Goal: Transaction & Acquisition: Book appointment/travel/reservation

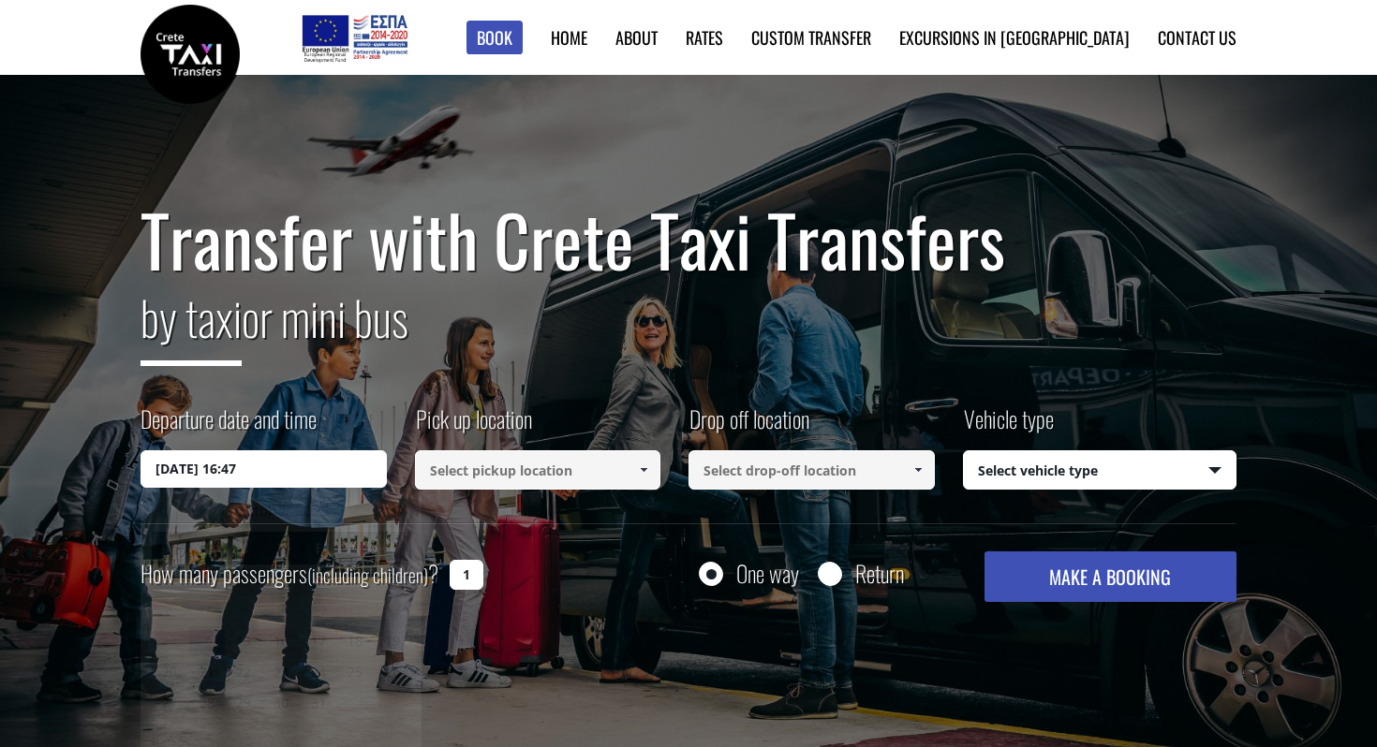
click at [345, 481] on input "[DATE] 16:47" at bounding box center [263, 469] width 246 height 37
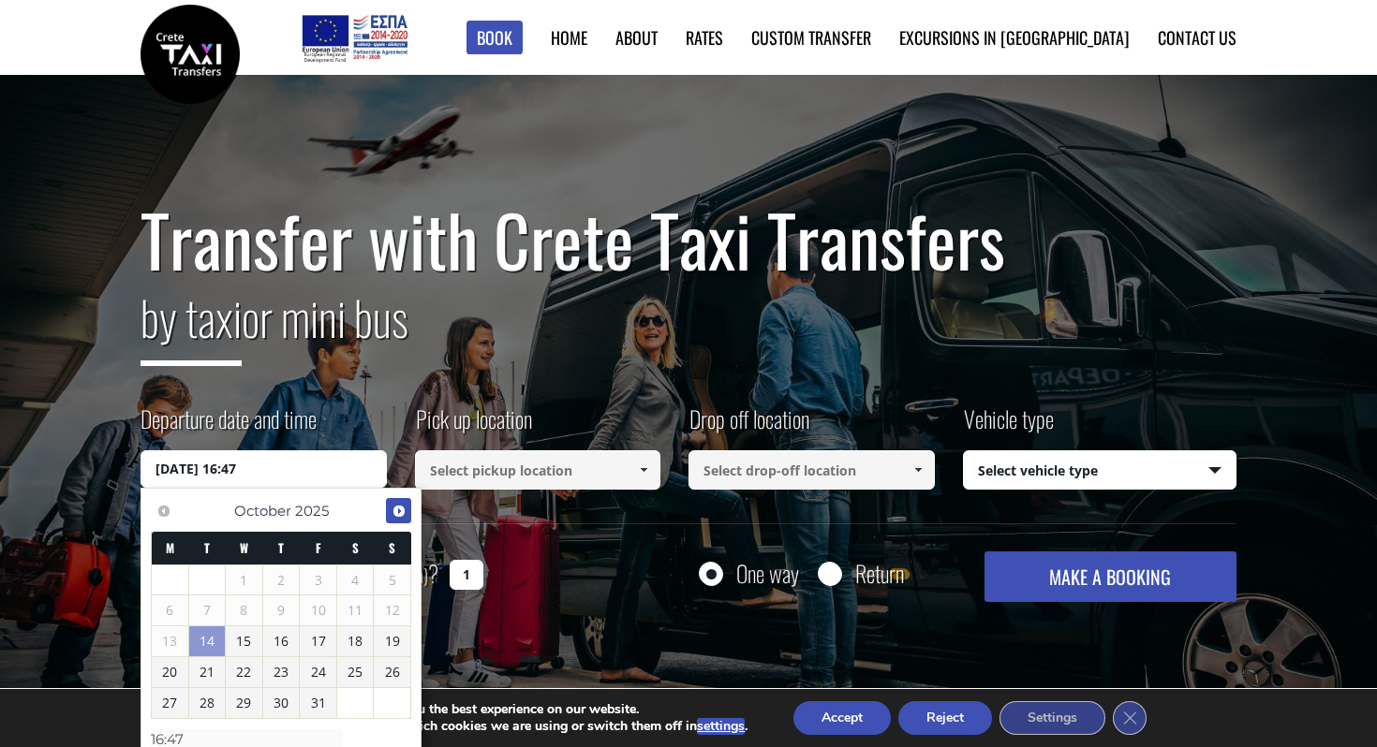
click at [401, 511] on span "Next" at bounding box center [398, 511] width 15 height 15
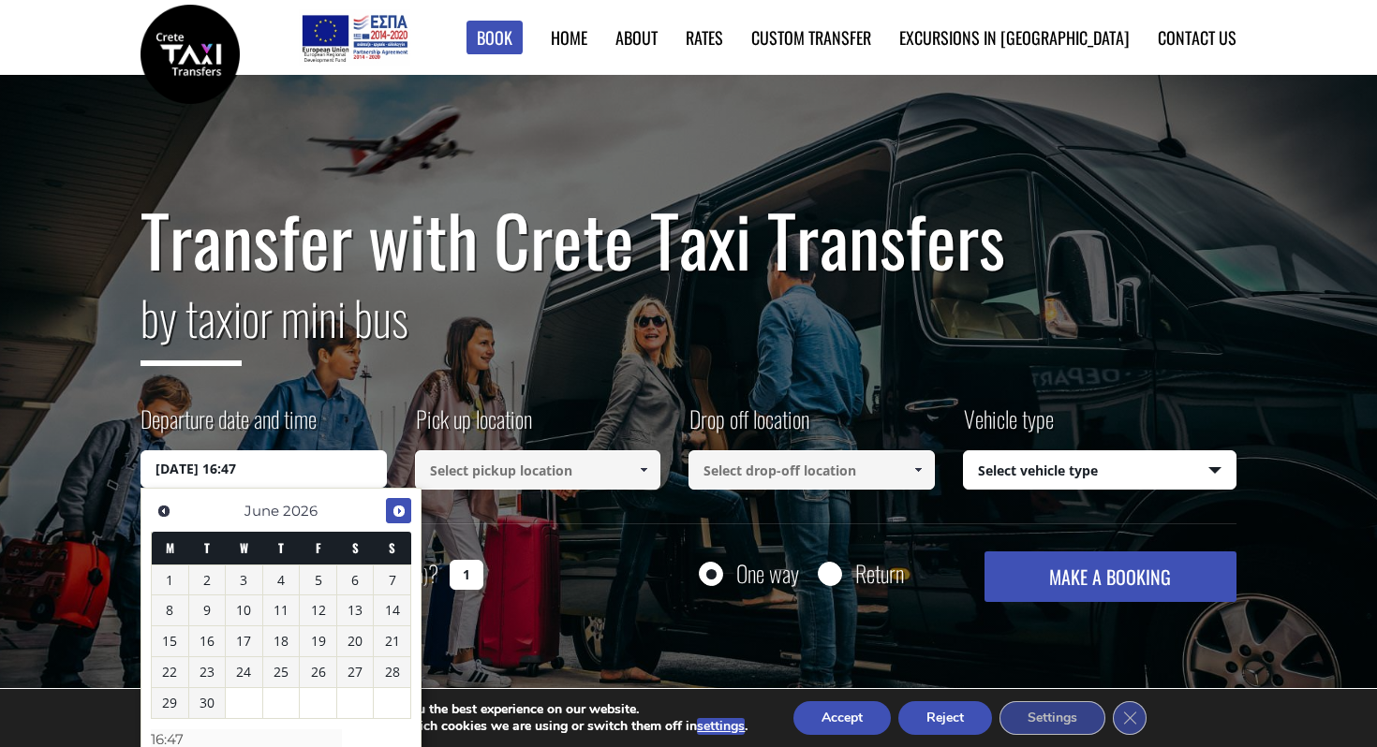
click at [401, 511] on span "Next" at bounding box center [398, 511] width 15 height 15
click at [161, 504] on span "Previous" at bounding box center [163, 511] width 15 height 15
click at [171, 610] on link "6" at bounding box center [170, 611] width 37 height 30
click at [246, 479] on input "[DATE] 00:00" at bounding box center [263, 469] width 246 height 37
click at [246, 473] on input "[DATE] 00:00" at bounding box center [263, 469] width 246 height 37
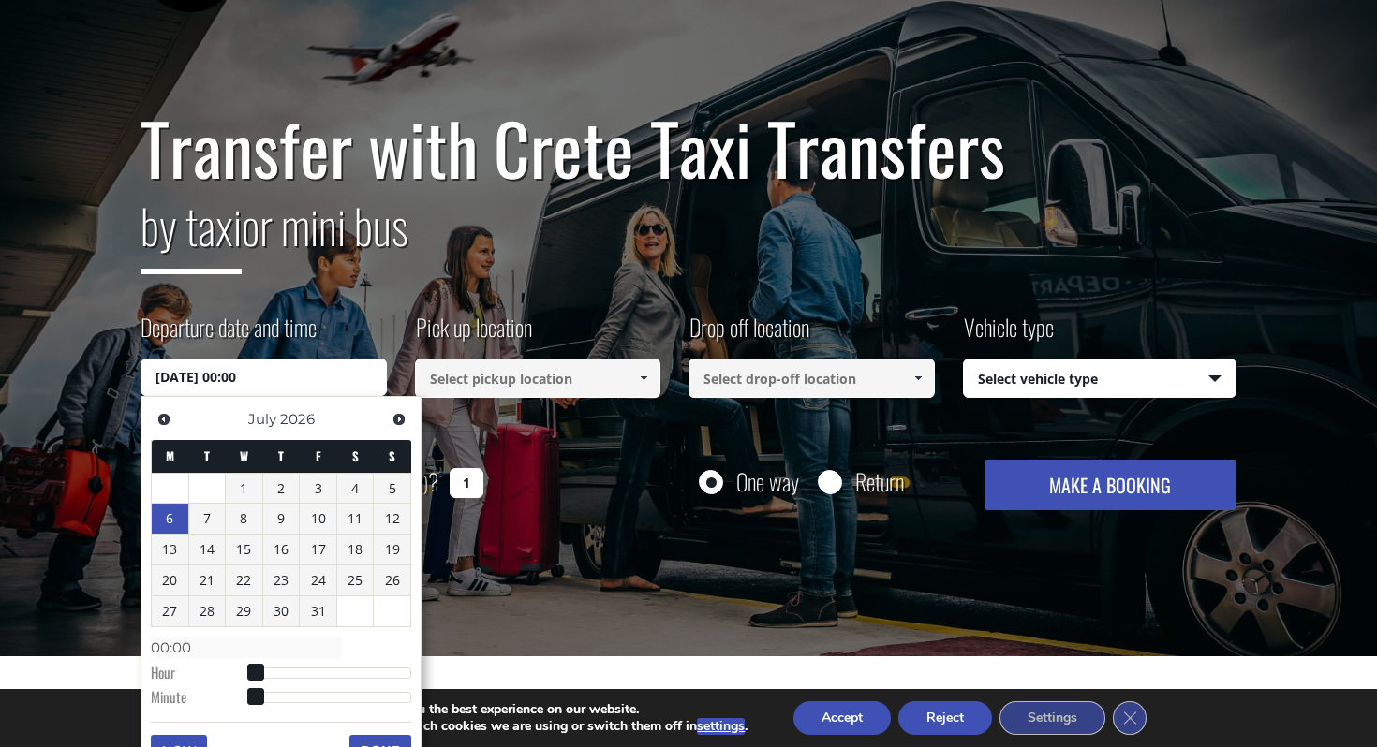
scroll to position [160, 0]
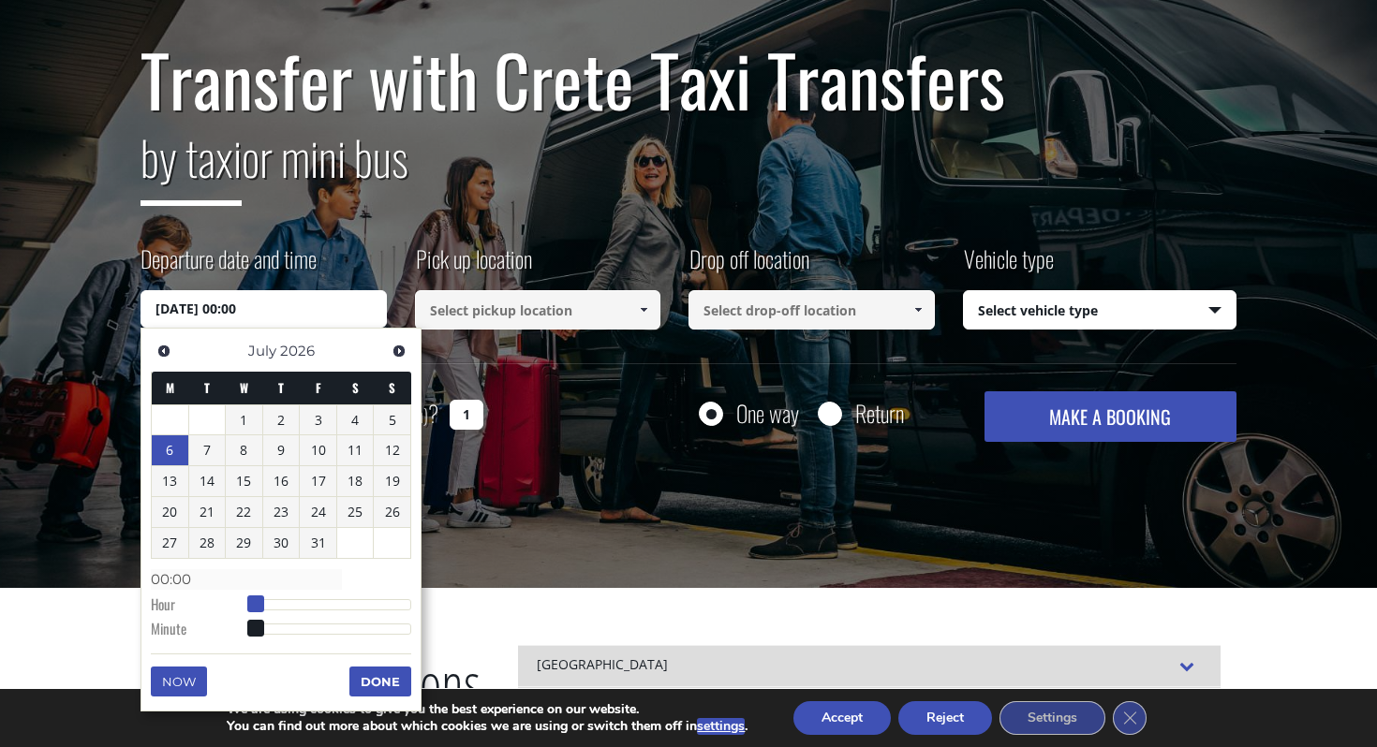
type input "[DATE] 01:00"
type input "01:00"
type input "[DATE] 02:00"
type input "02:00"
type input "[DATE] 03:00"
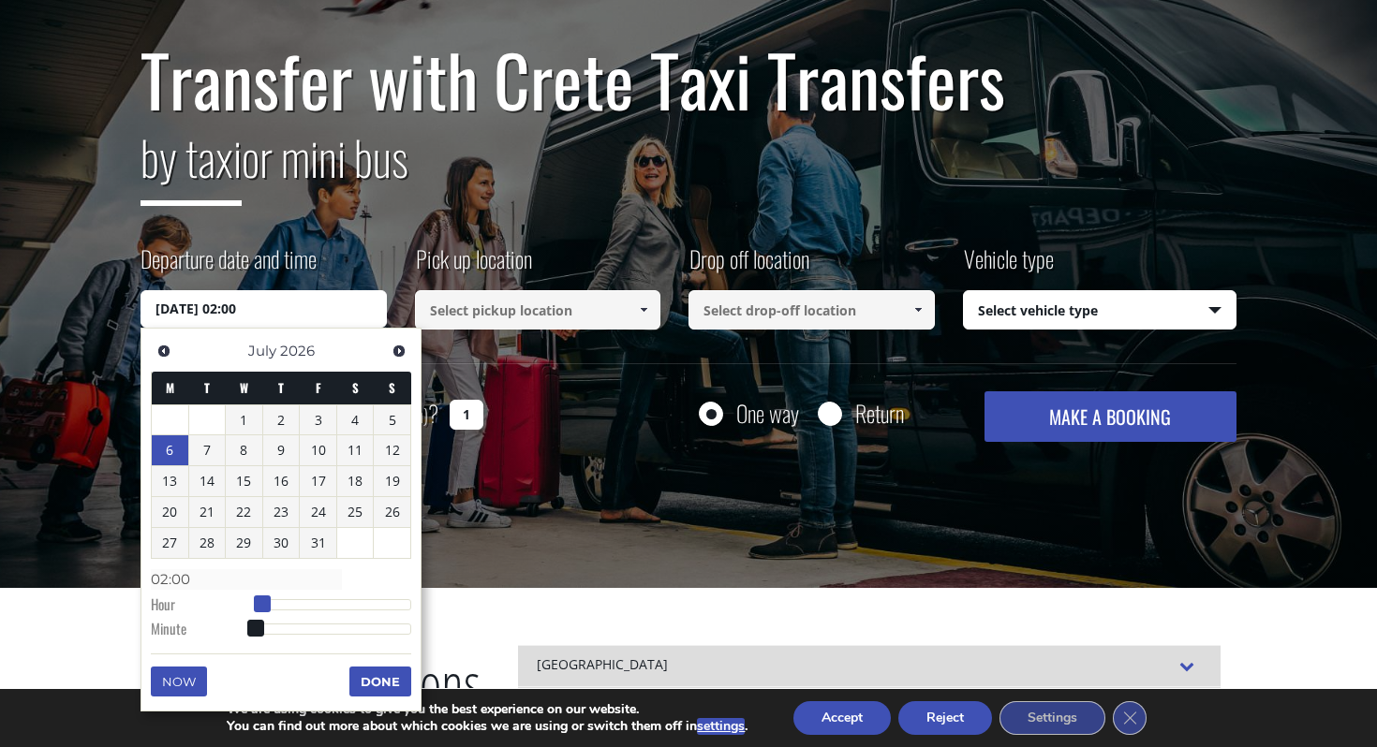
type input "03:00"
type input "[DATE] 04:00"
type input "04:00"
type input "[DATE] 05:00"
type input "05:00"
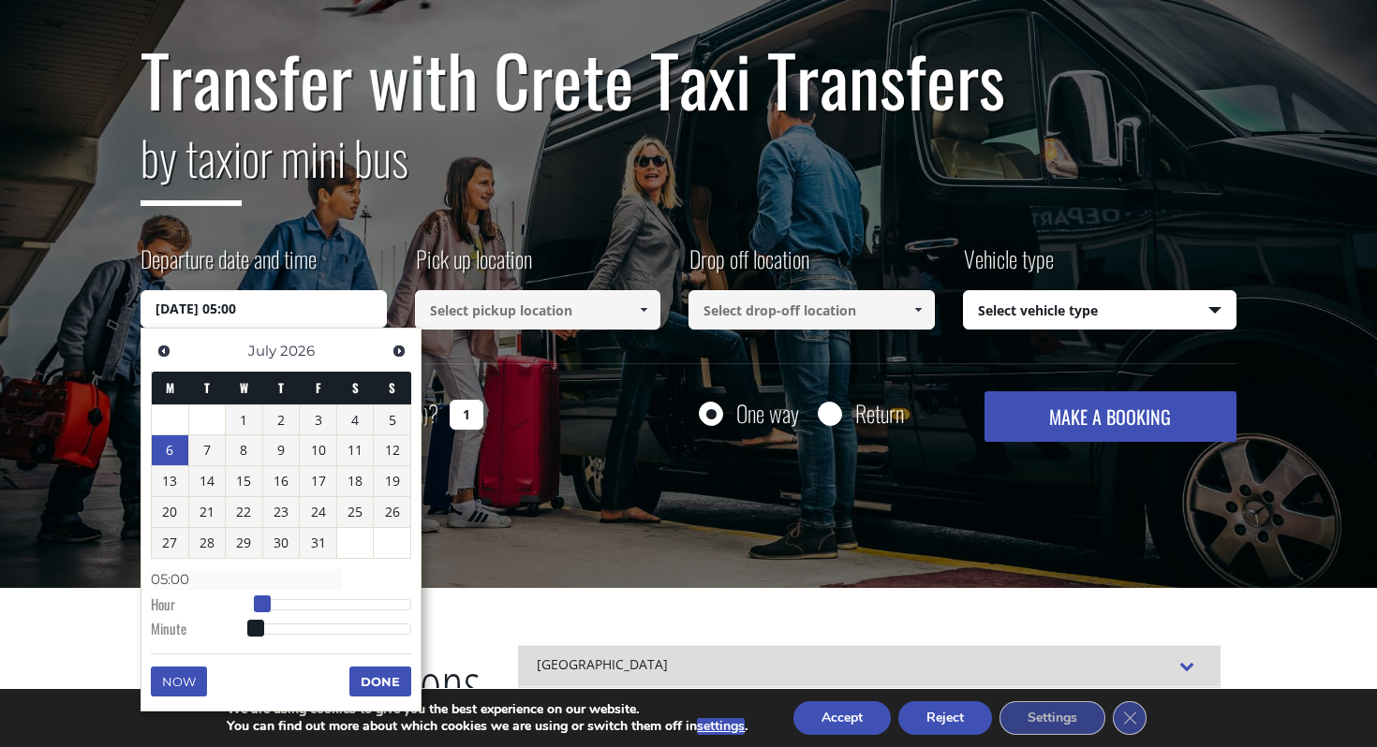
type input "[DATE] 06:00"
type input "06:00"
type input "[DATE] 07:00"
type input "07:00"
type input "[DATE] 08:00"
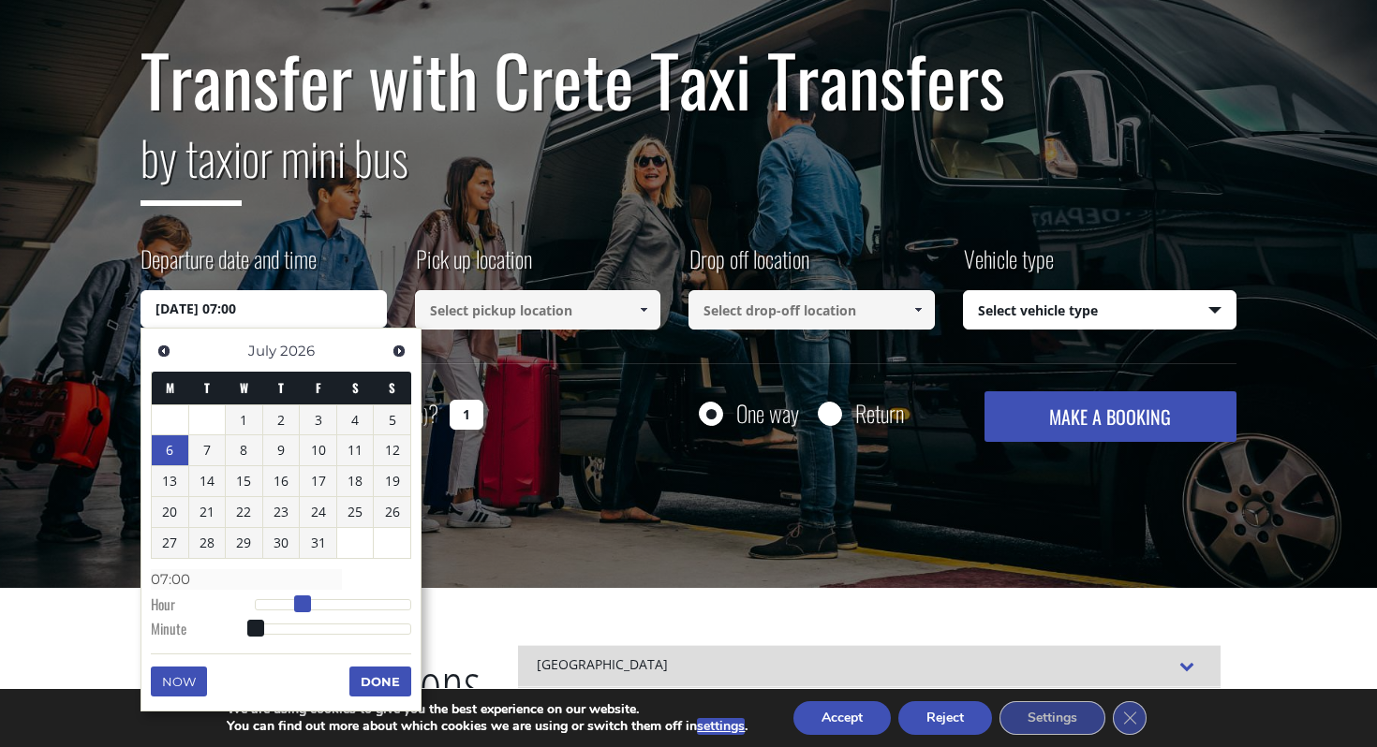
type input "08:00"
type input "[DATE] 09:00"
type input "09:00"
type input "[DATE] 10:00"
type input "10:00"
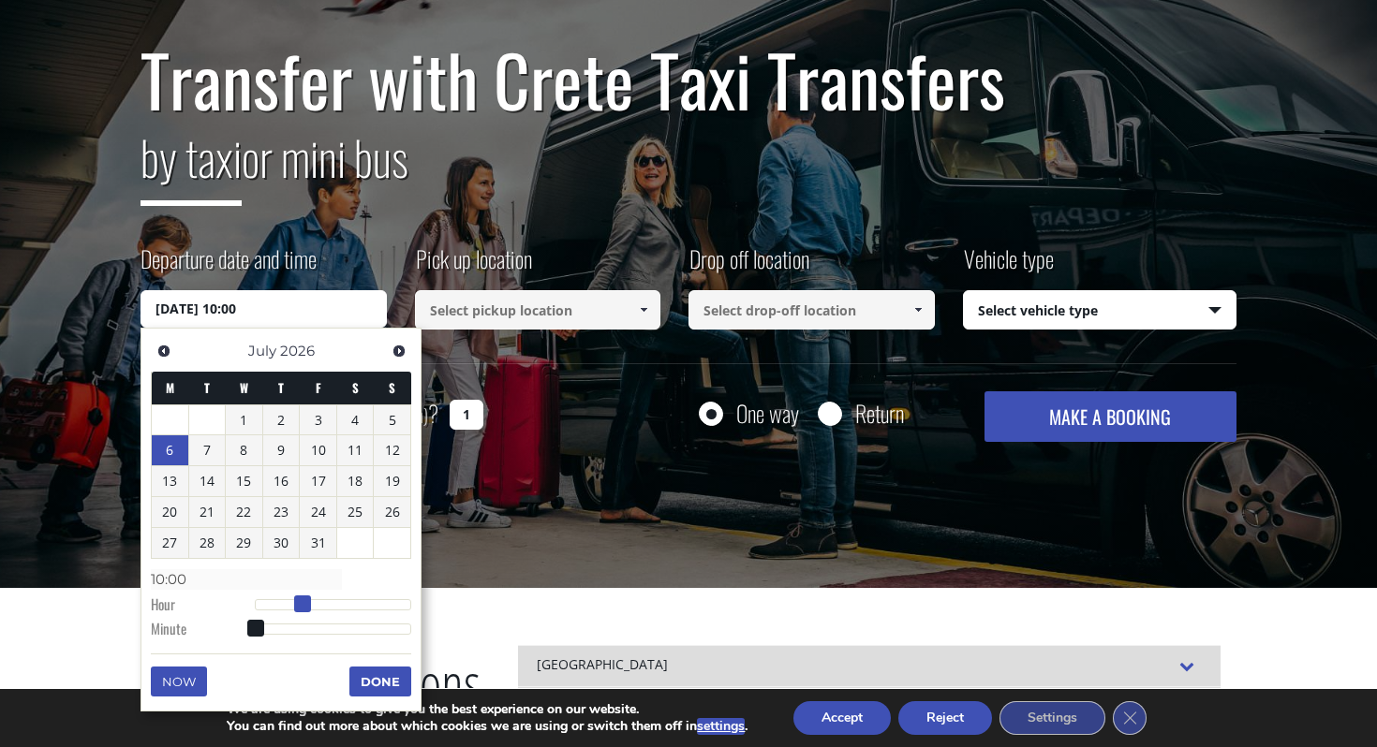
type input "[DATE] 11:00"
type input "11:00"
type input "[DATE] 12:00"
type input "12:00"
type input "[DATE] 13:00"
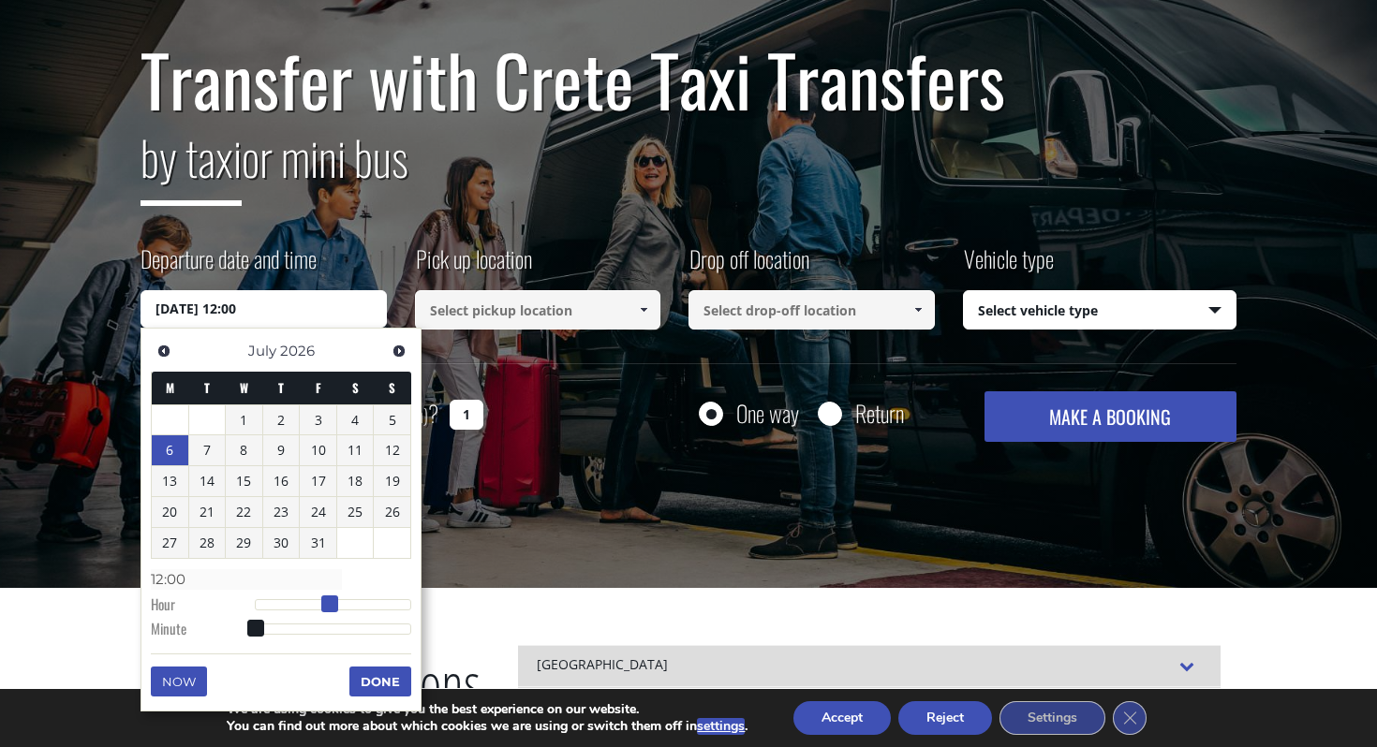
type input "13:00"
type input "[DATE] 14:00"
type input "14:00"
type input "[DATE] 15:00"
type input "15:00"
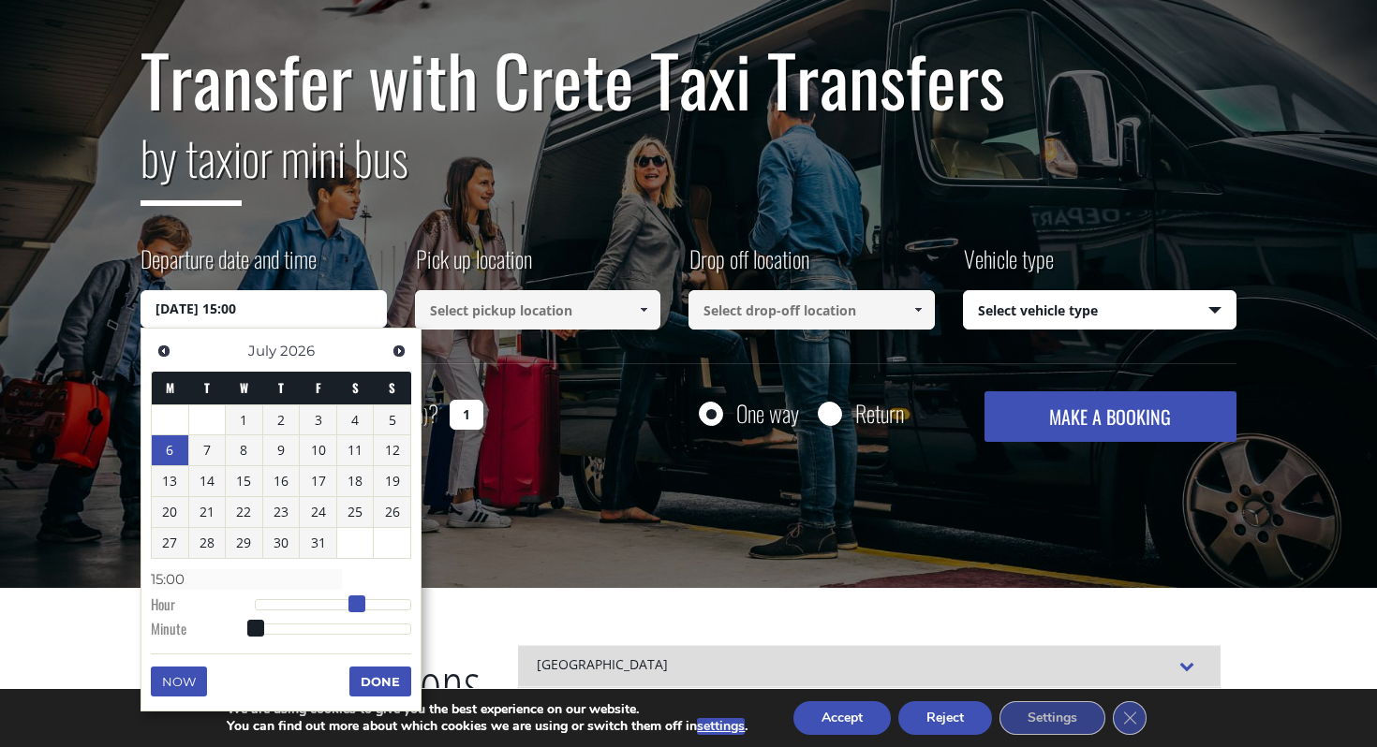
type input "[DATE] 16:00"
type input "16:00"
type input "[DATE] 17:00"
type input "17:00"
type input "[DATE] 18:00"
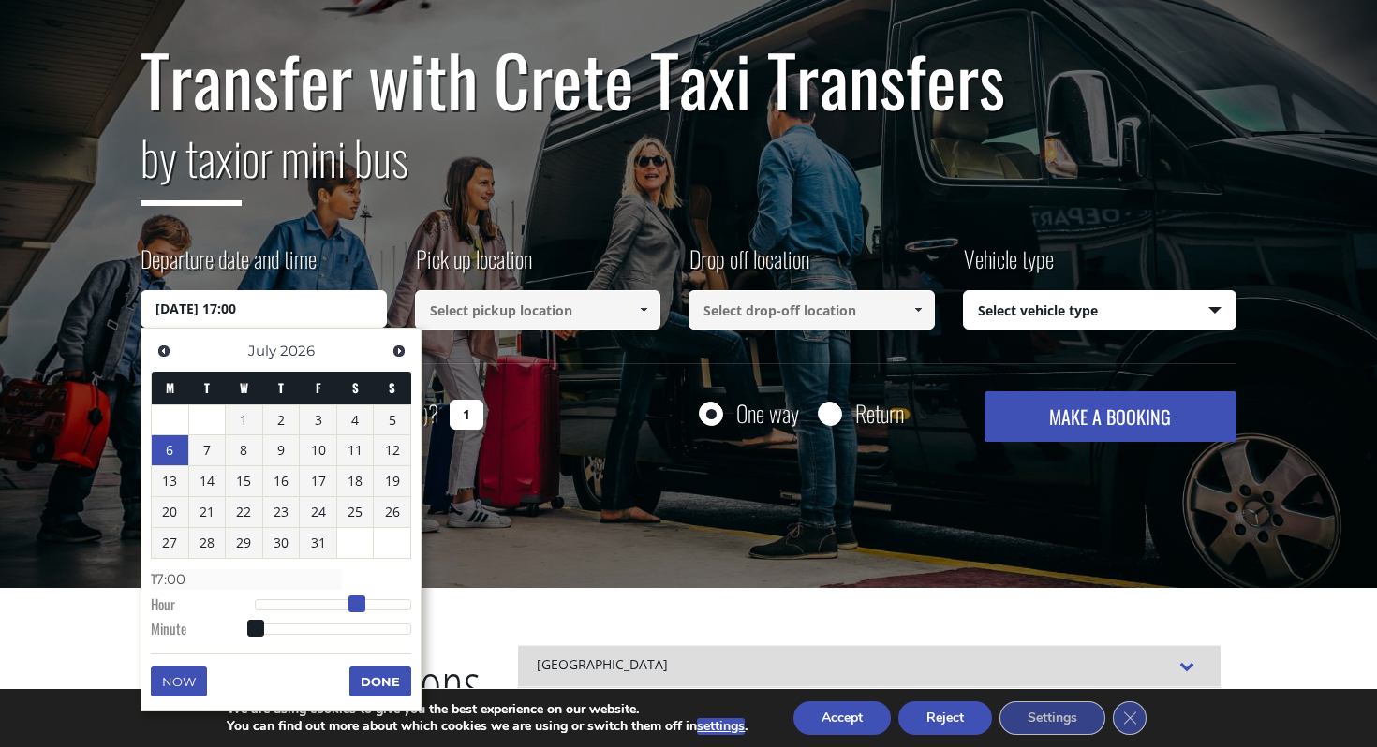
type input "18:00"
type input "[DATE] 19:00"
type input "19:00"
type input "[DATE] 20:00"
type input "20:00"
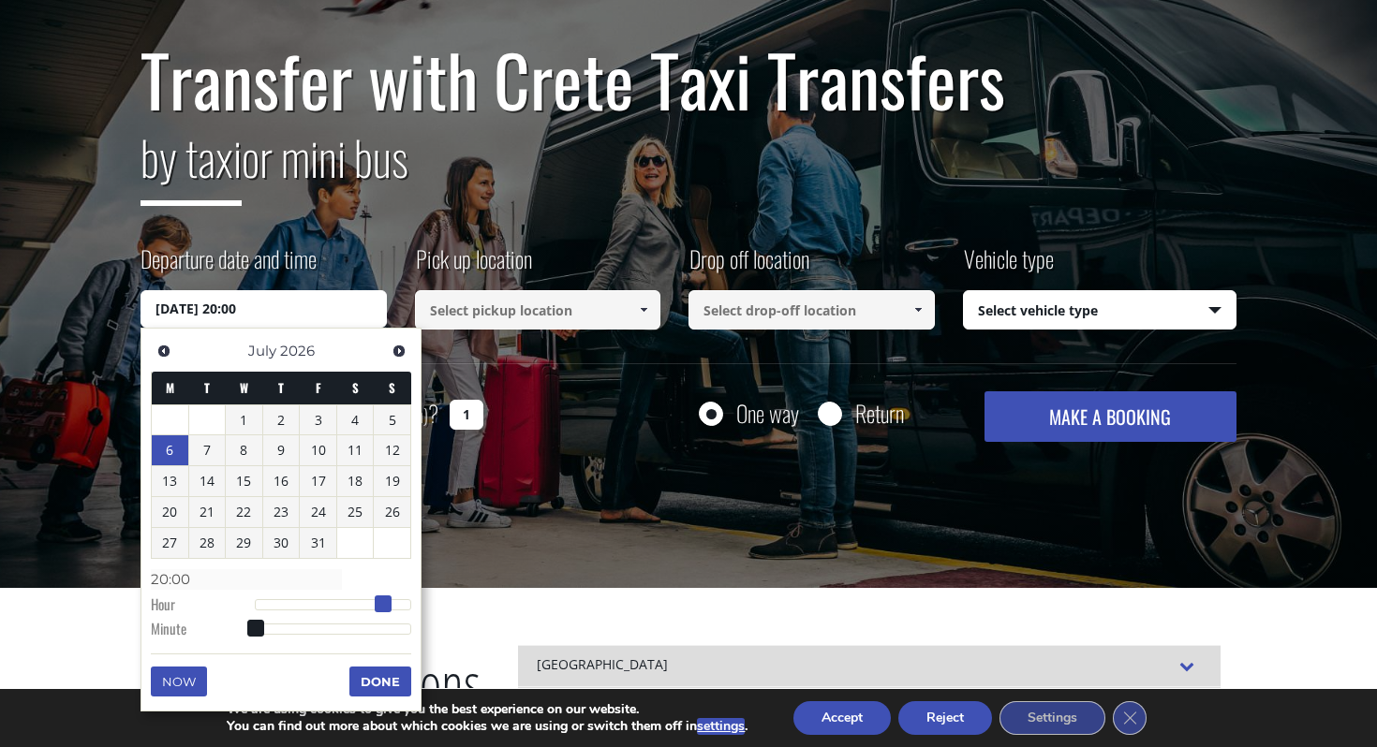
type input "[DATE] 21:00"
type input "21:00"
drag, startPoint x: 252, startPoint y: 606, endPoint x: 394, endPoint y: 595, distance: 142.8
click at [394, 595] on dl "Time 21:00 Hour Minute Second Millisecond Microsecond Time Zone -1200 -1100 -10…" at bounding box center [281, 604] width 260 height 80
type input "[DATE] 21:01"
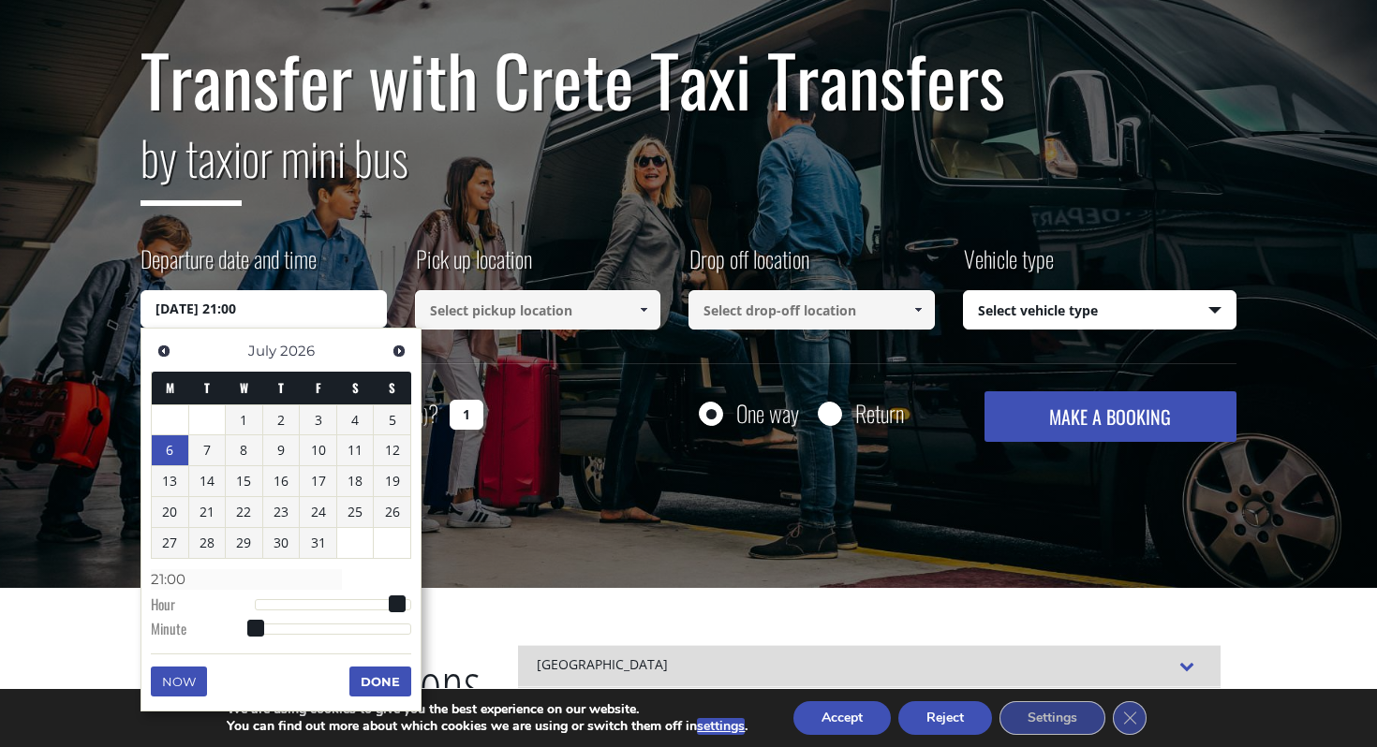
type input "21:01"
type input "[DATE] 21:04"
type input "21:04"
type input "[DATE] 21:06"
type input "21:06"
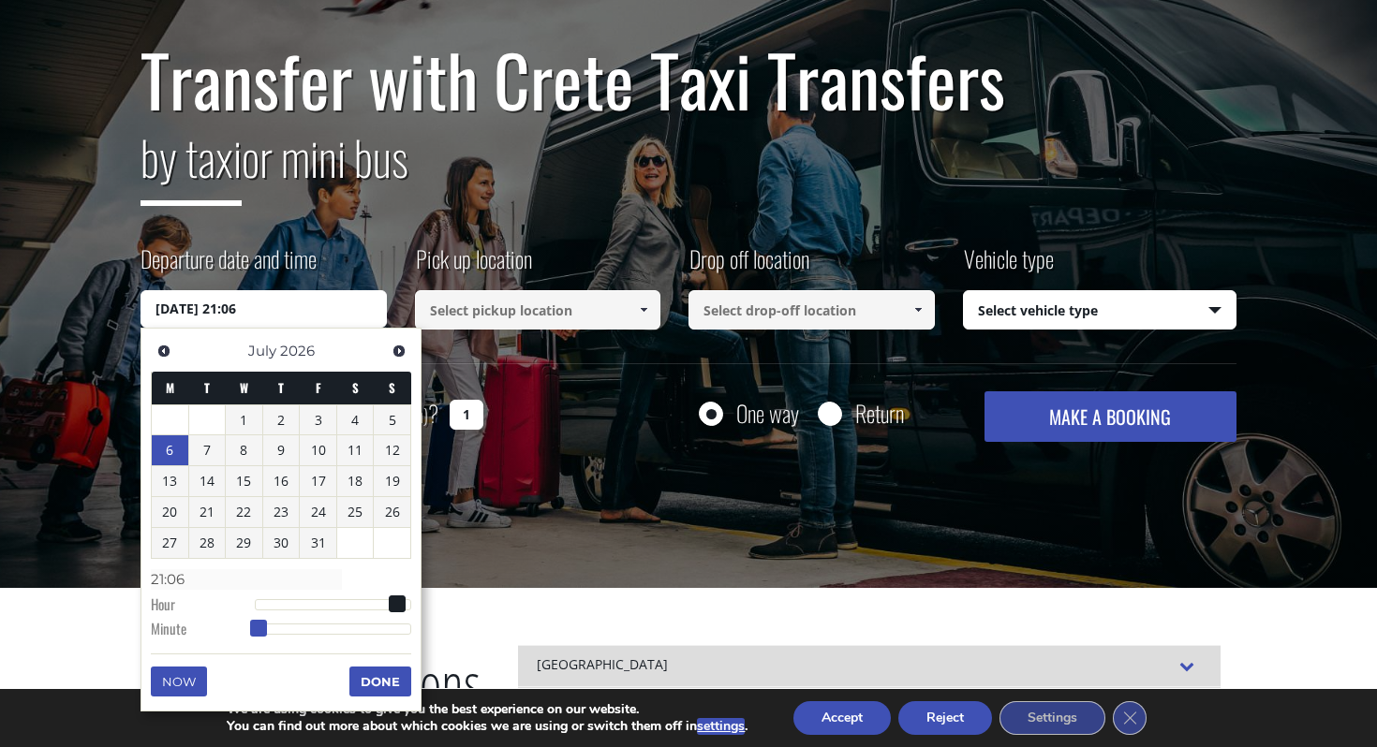
type input "[DATE] 21:10"
type input "21:10"
type input "[DATE] 21:12"
type input "21:12"
type input "[DATE] 21:14"
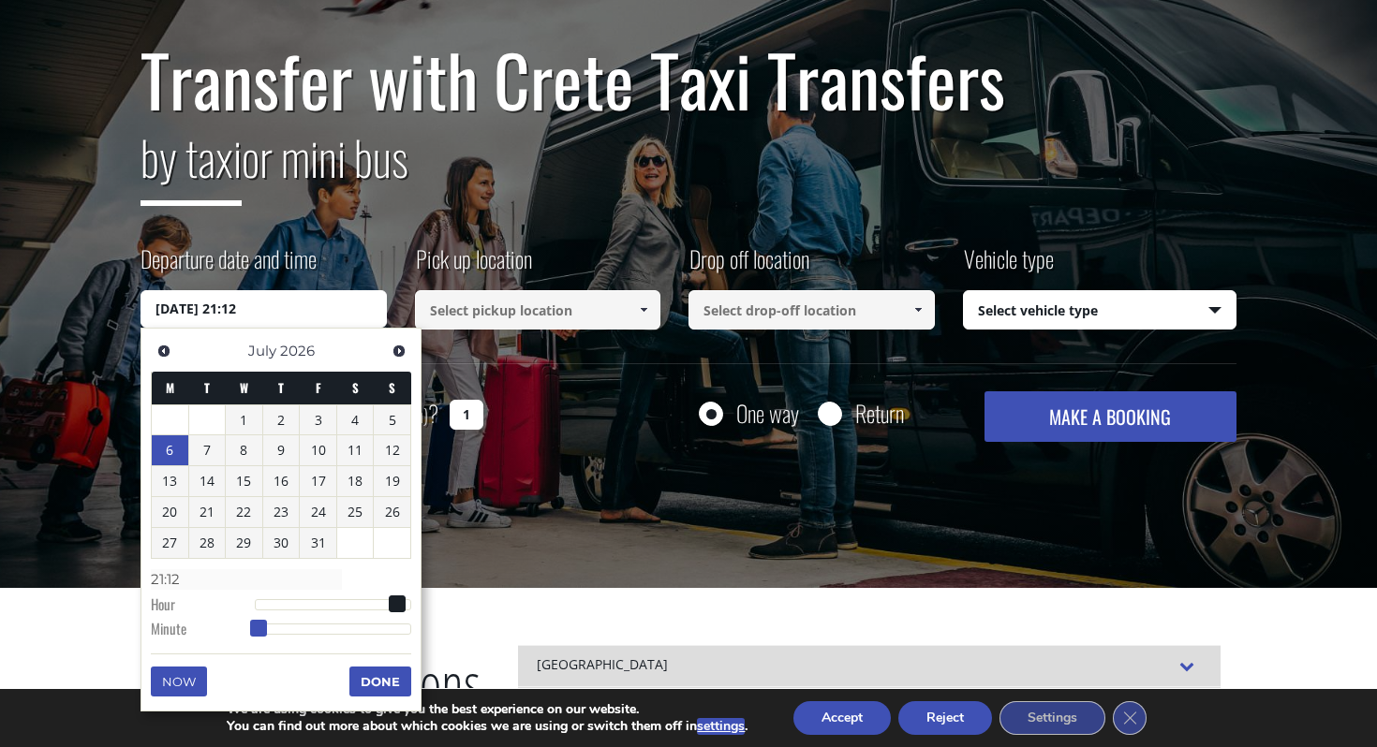
type input "21:14"
type input "[DATE] 21:16"
type input "21:16"
type input "[DATE] 21:17"
type input "21:17"
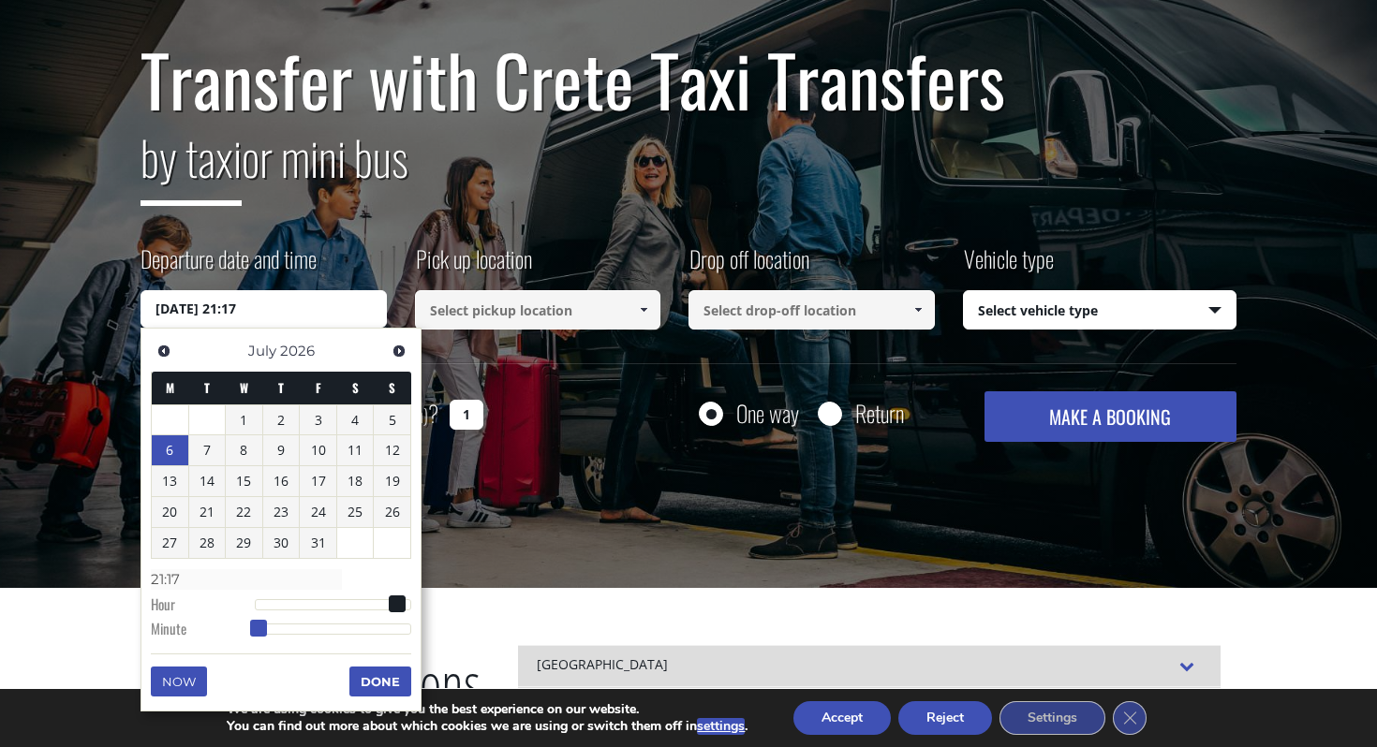
type input "[DATE] 21:19"
type input "21:19"
type input "[DATE] 21:20"
type input "21:20"
type input "[DATE] 21:21"
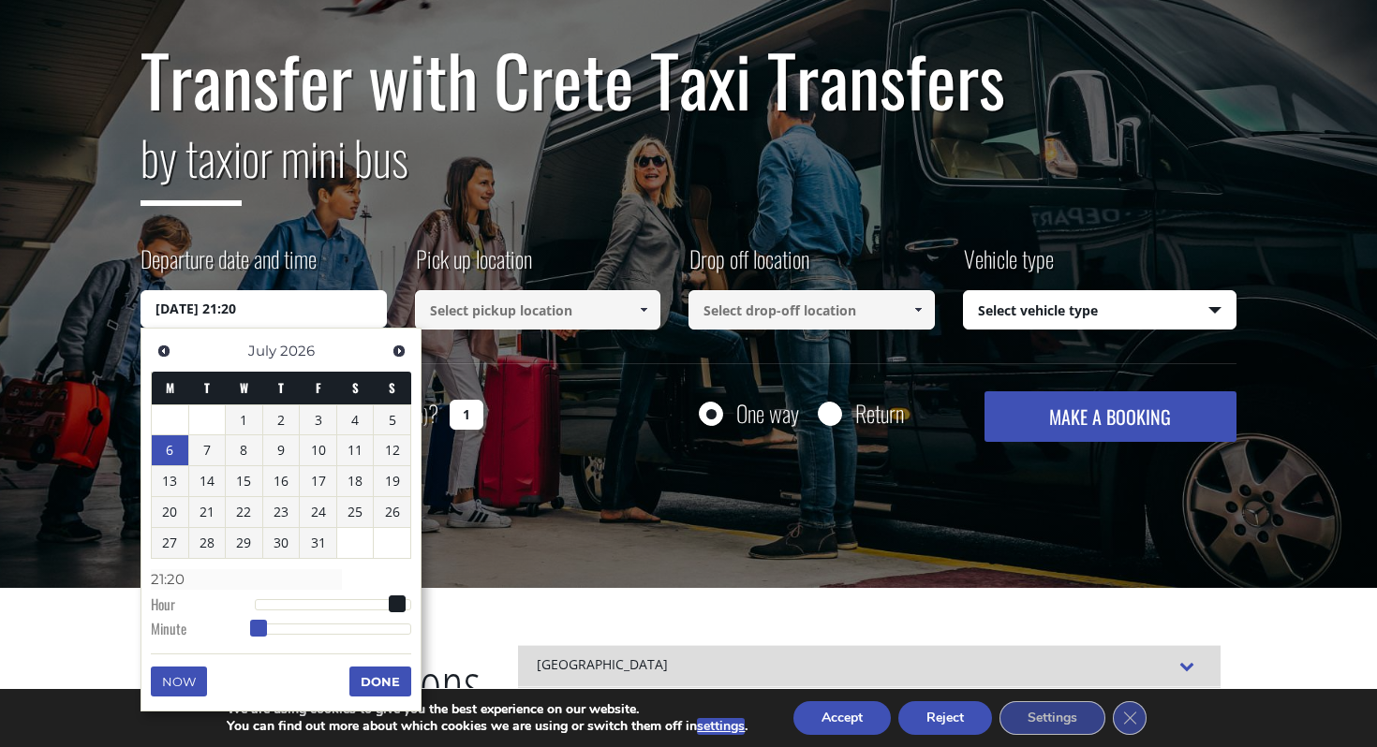
type input "21:21"
type input "[DATE] 21:22"
type input "21:22"
type input "[DATE] 21:23"
type input "21:23"
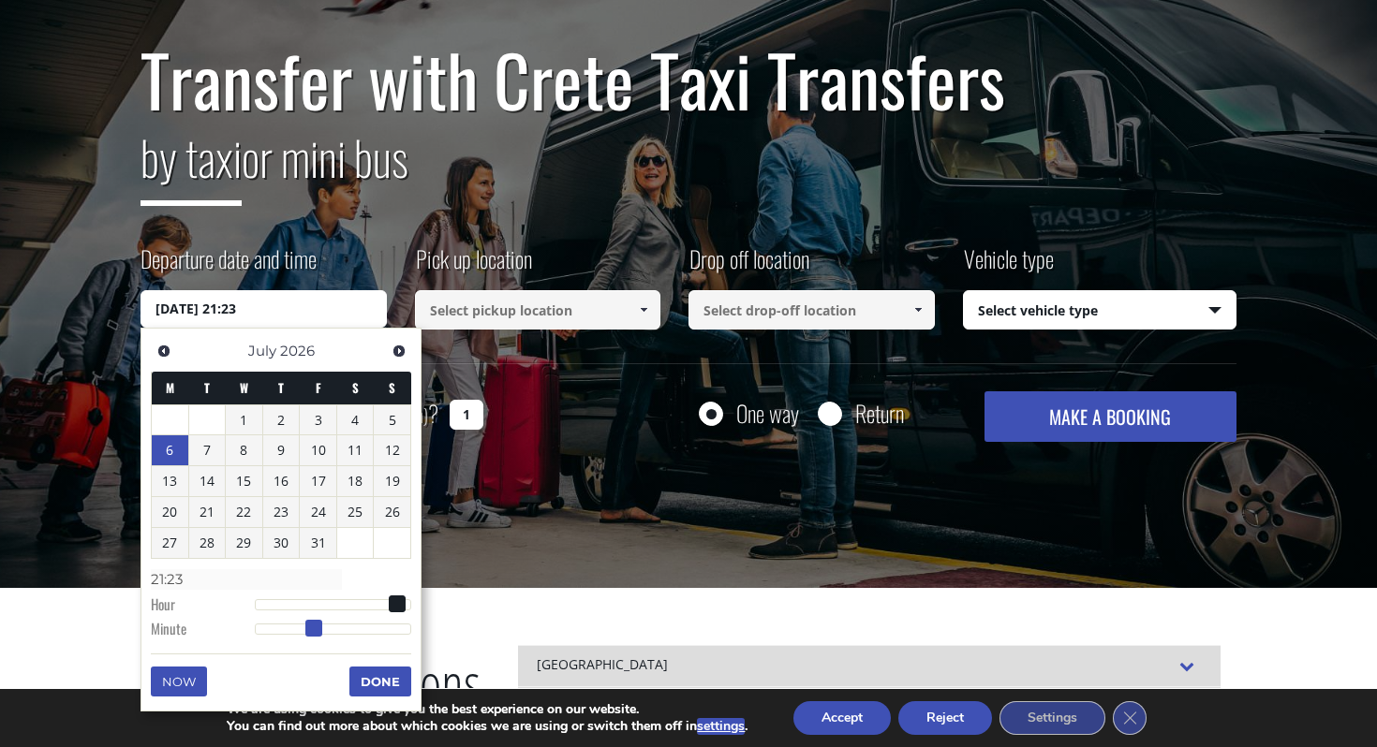
type input "[DATE] 21:24"
type input "21:24"
type input "[DATE] 21:23"
type input "21:23"
type input "[DATE] 21:22"
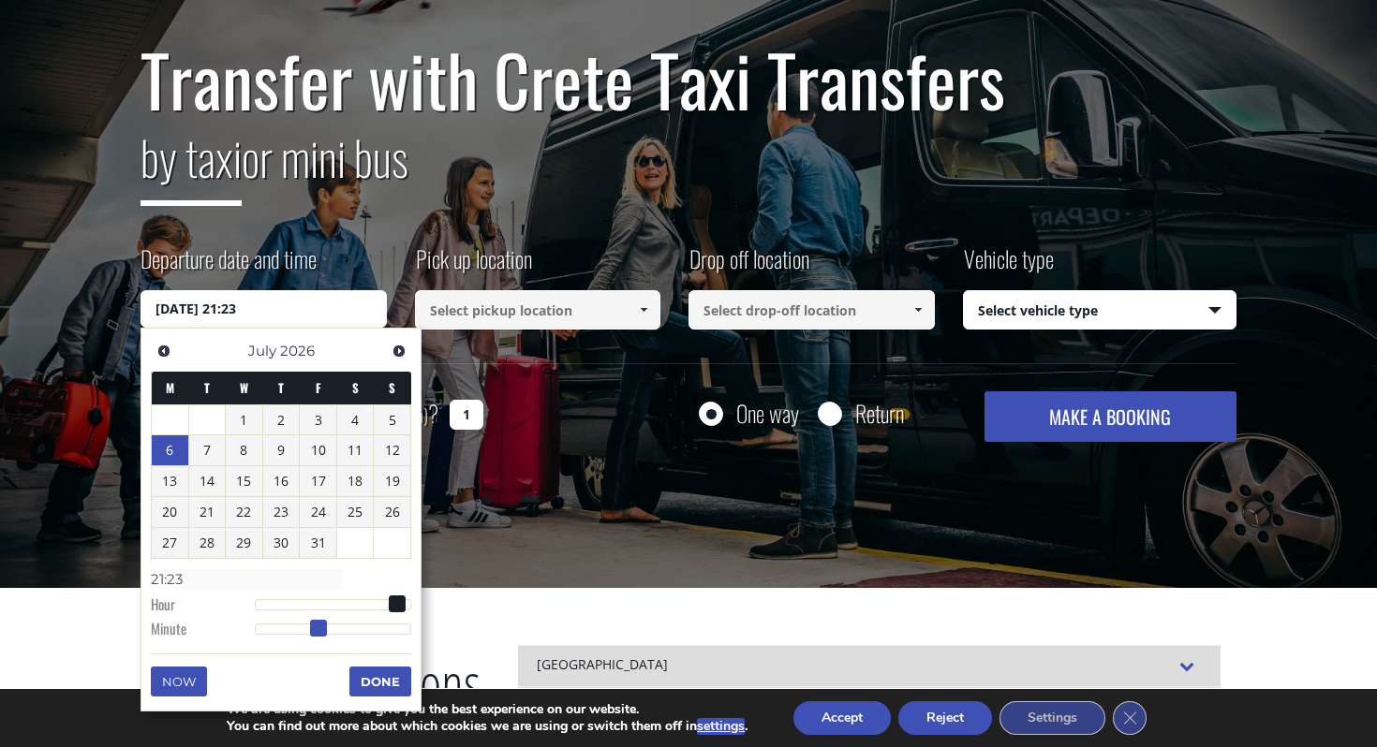
type input "21:22"
type input "[DATE] 21:21"
type input "21:21"
type input "[DATE] 21:20"
type input "21:20"
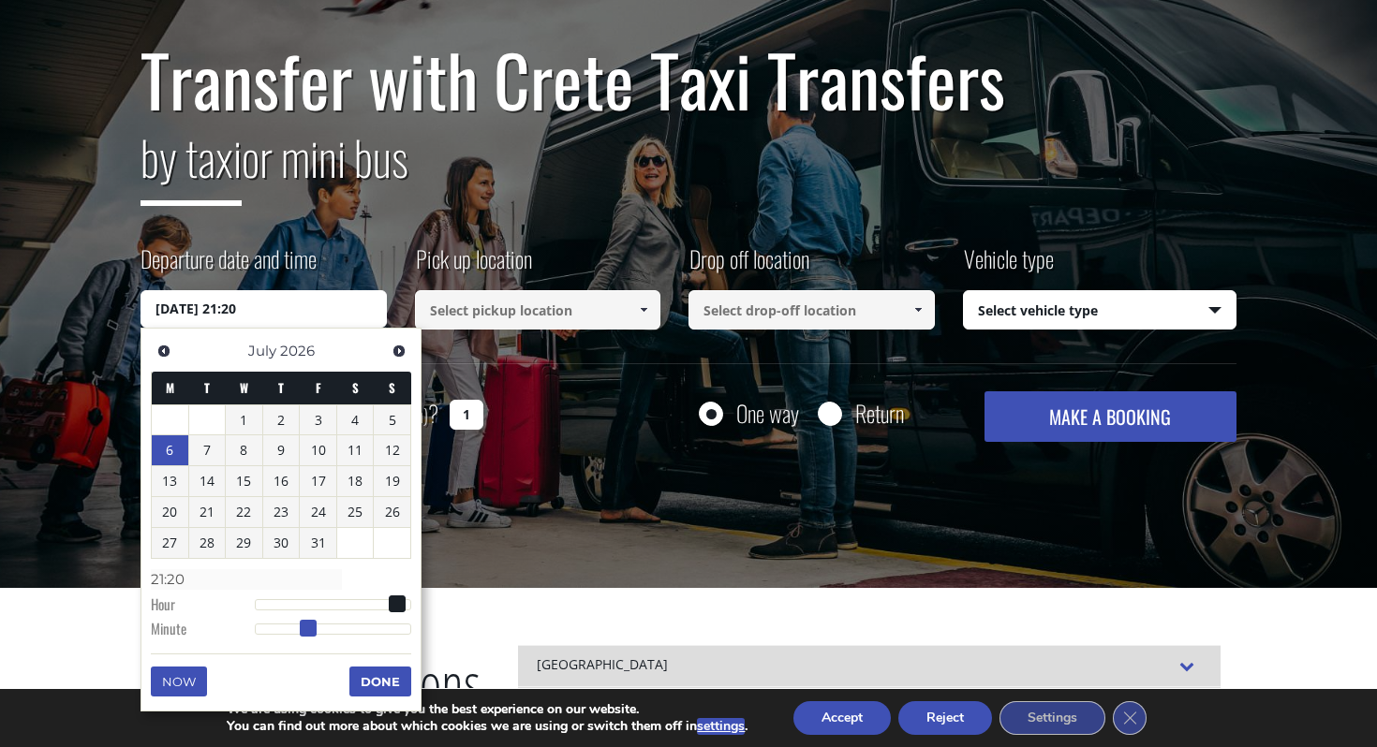
type input "[DATE] 21:19"
type input "21:19"
type input "[DATE] 21:18"
type input "21:18"
type input "[DATE] 21:17"
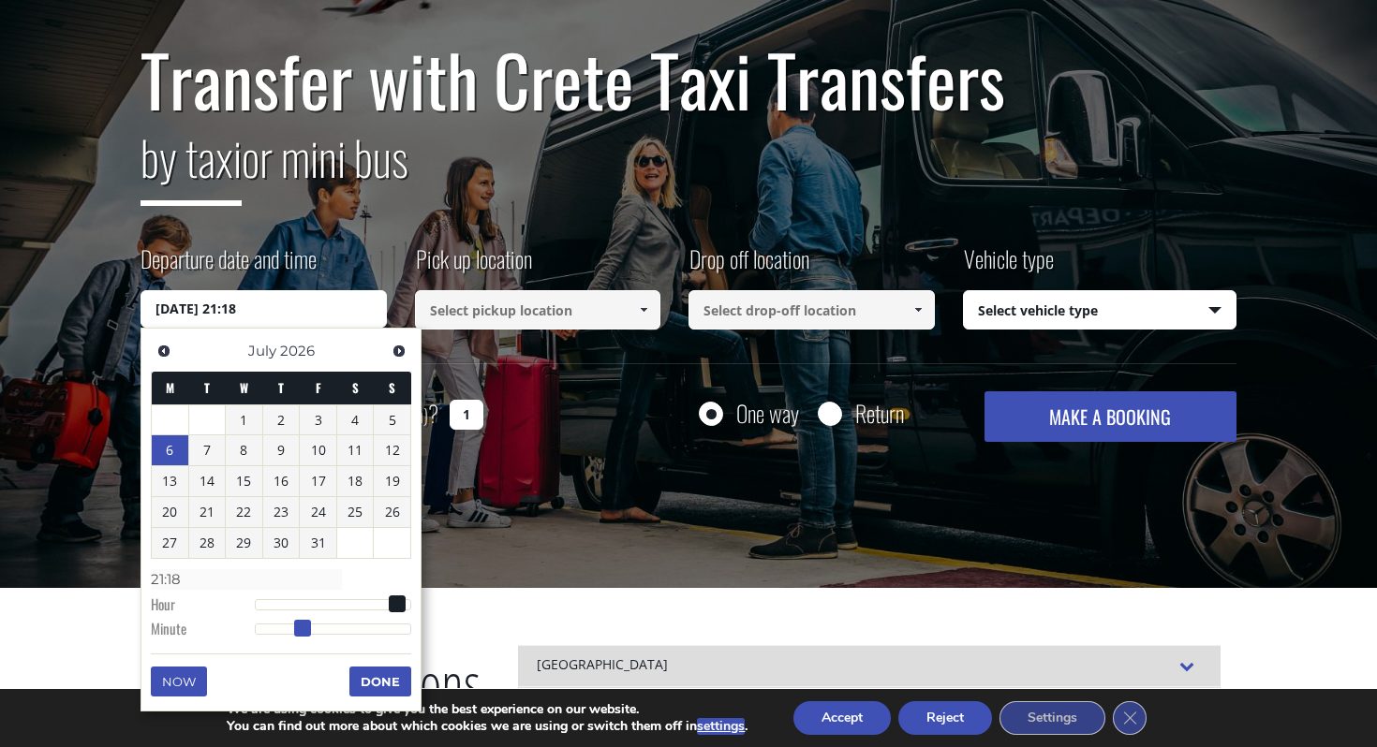
type input "21:17"
type input "[DATE] 21:16"
type input "21:16"
type input "[DATE] 21:15"
type input "21:15"
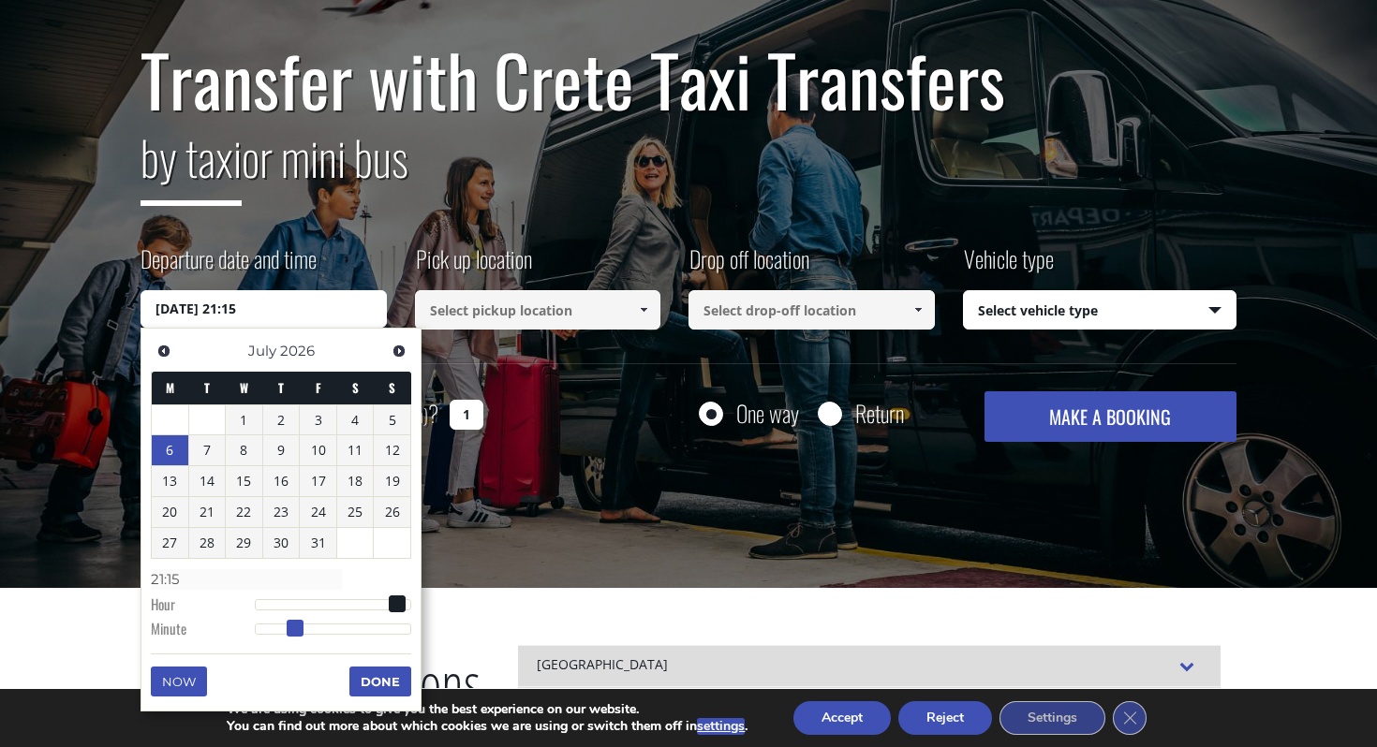
type input "[DATE] 21:16"
type input "21:16"
drag, startPoint x: 259, startPoint y: 627, endPoint x: 301, endPoint y: 628, distance: 41.3
click at [300, 628] on span at bounding box center [295, 628] width 17 height 17
type input "[DATE] 21:15"
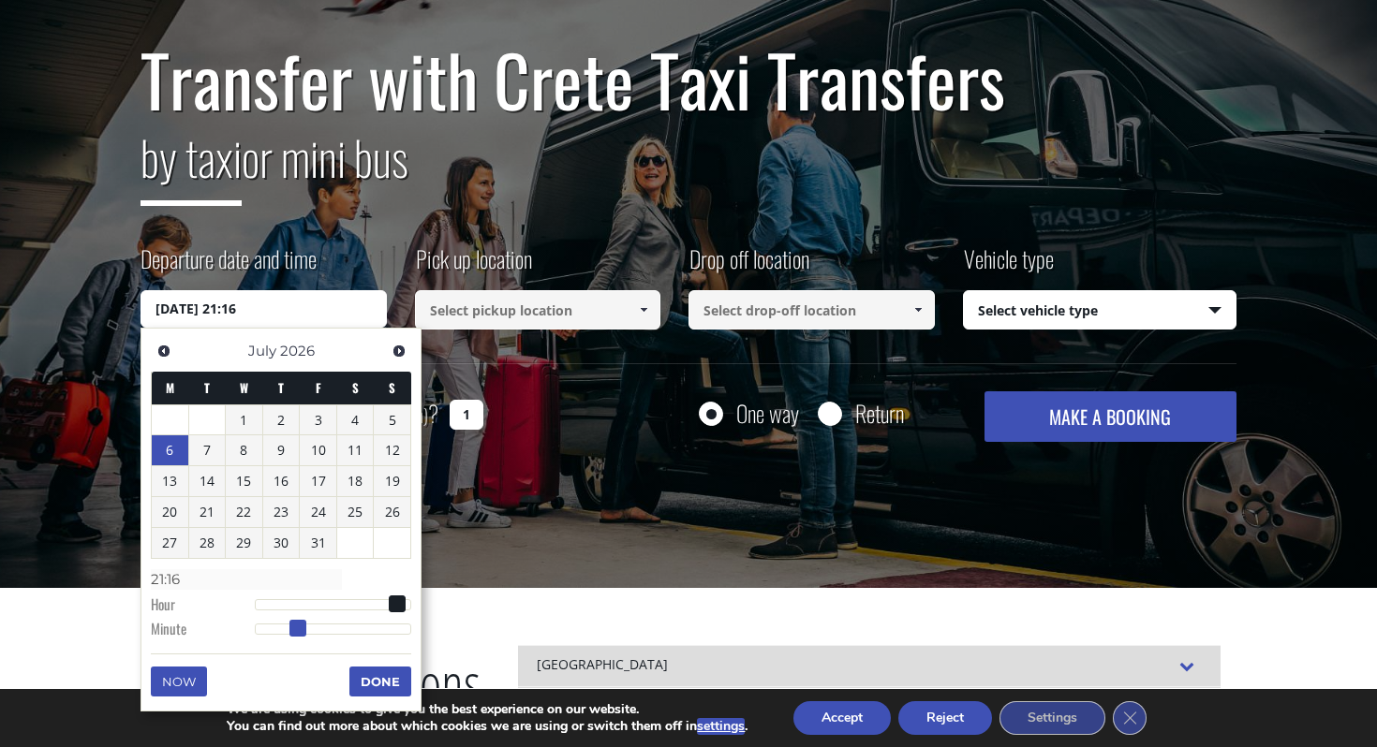
type input "21:15"
type input "[DATE] 21:14"
type input "21:14"
type input "[DATE] 21:15"
type input "21:15"
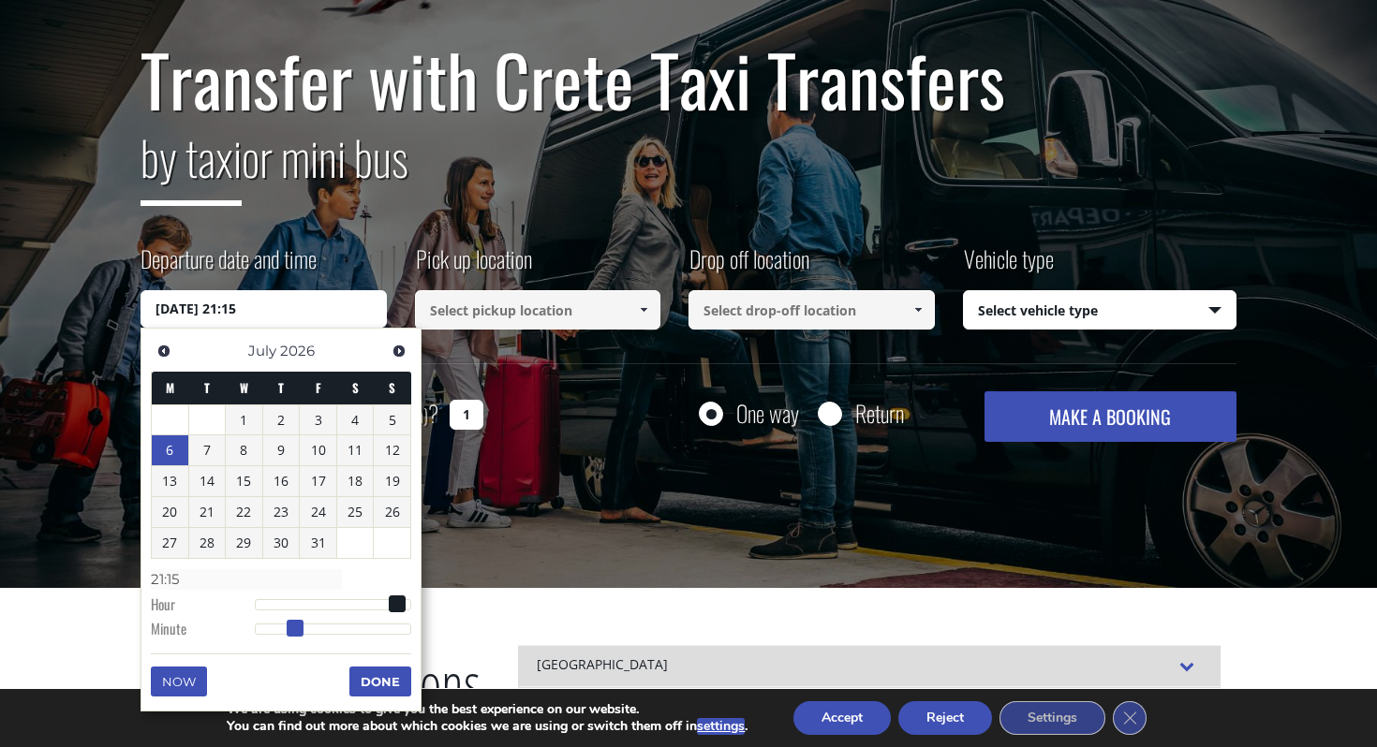
click at [299, 628] on span at bounding box center [295, 628] width 17 height 17
click at [625, 304] on input at bounding box center [538, 309] width 246 height 39
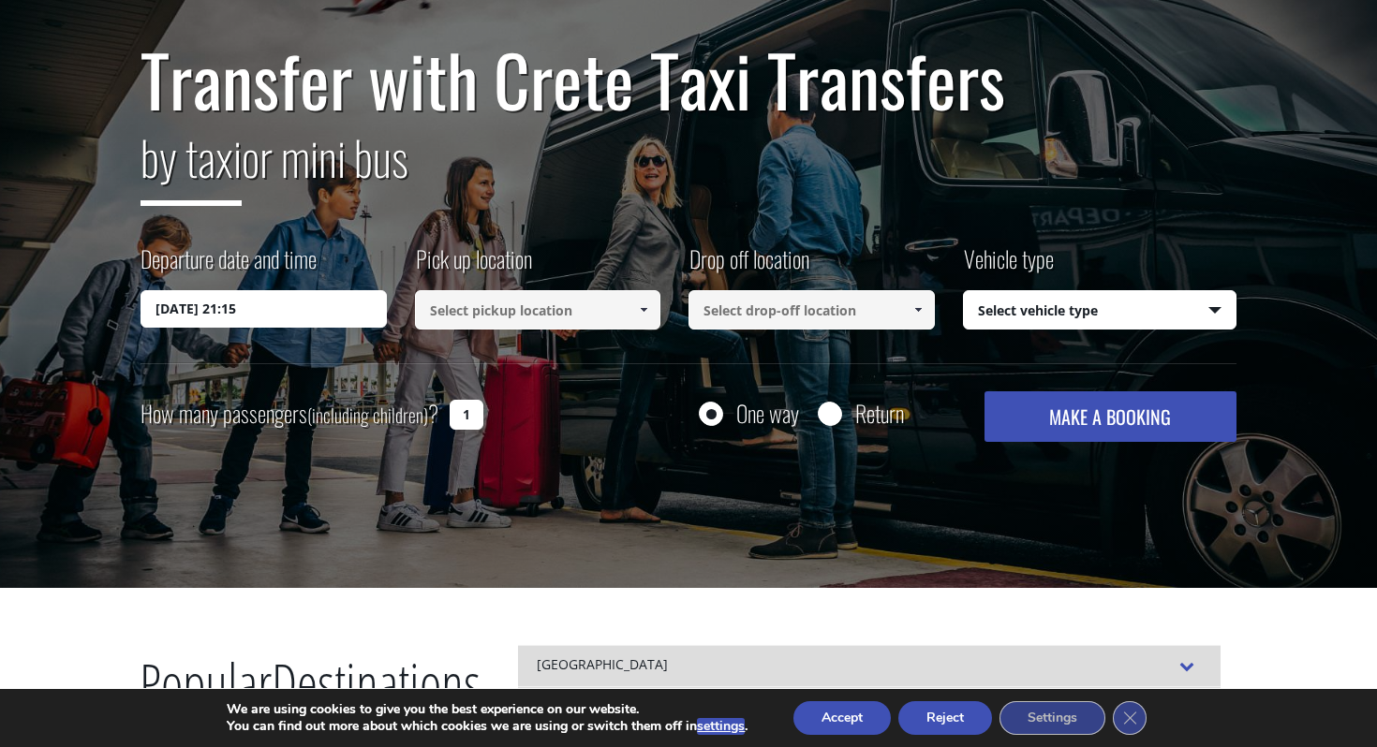
click at [649, 309] on span at bounding box center [643, 310] width 15 height 15
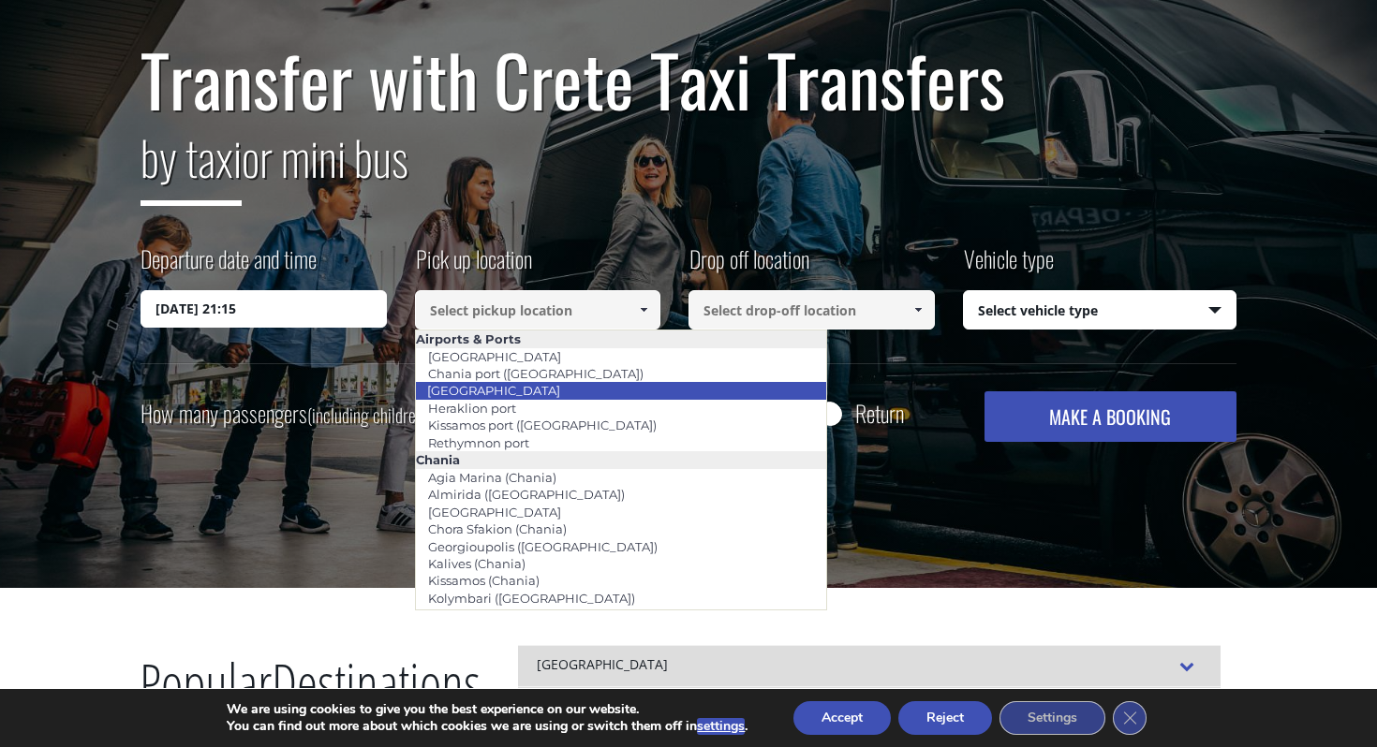
click at [547, 384] on li "[GEOGRAPHIC_DATA]" at bounding box center [621, 390] width 411 height 17
type input "[GEOGRAPHIC_DATA]"
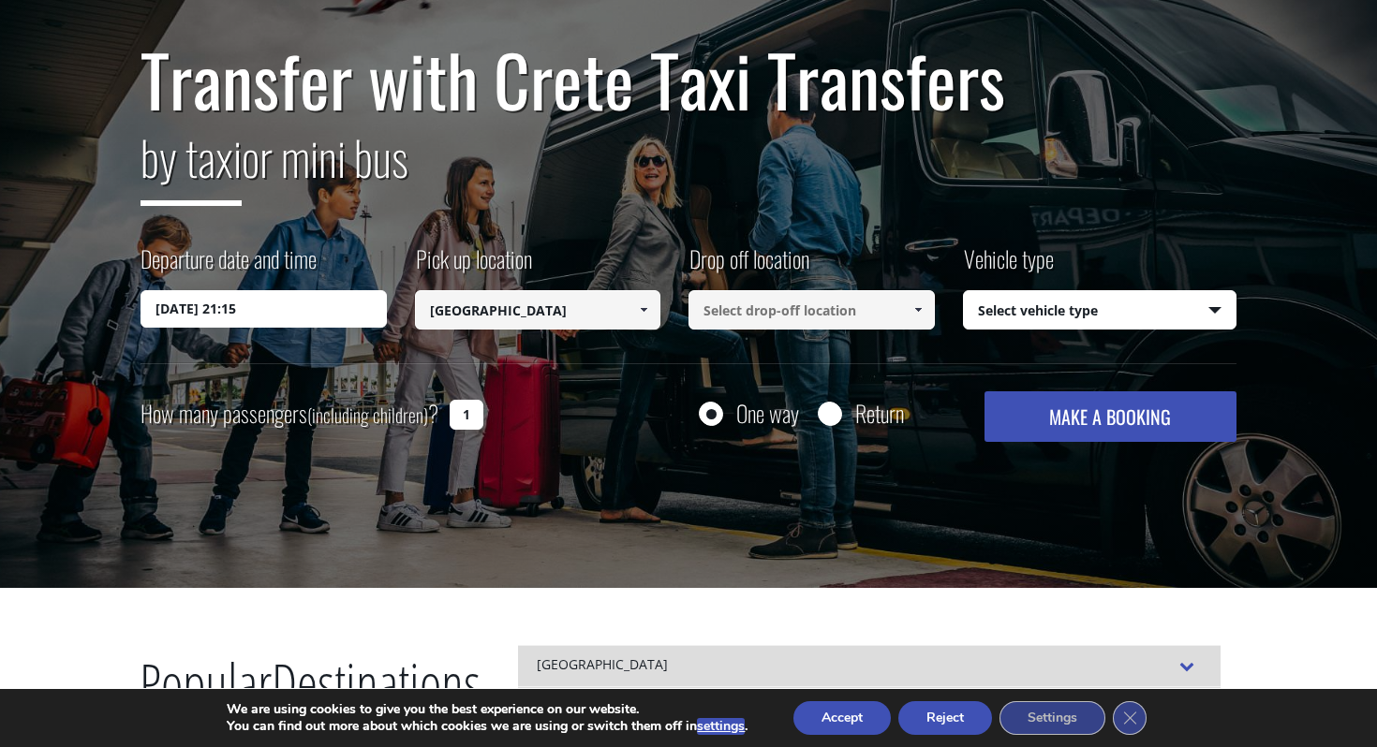
click at [839, 302] on input at bounding box center [811, 309] width 246 height 39
click at [919, 309] on span at bounding box center [917, 310] width 15 height 15
type input "le [PERSON_NAME]"
click at [1015, 295] on select "Select vehicle type Taxi (4 passengers) Mercedes E Class Mini Van (7 passengers…" at bounding box center [1100, 310] width 273 height 39
select select "542"
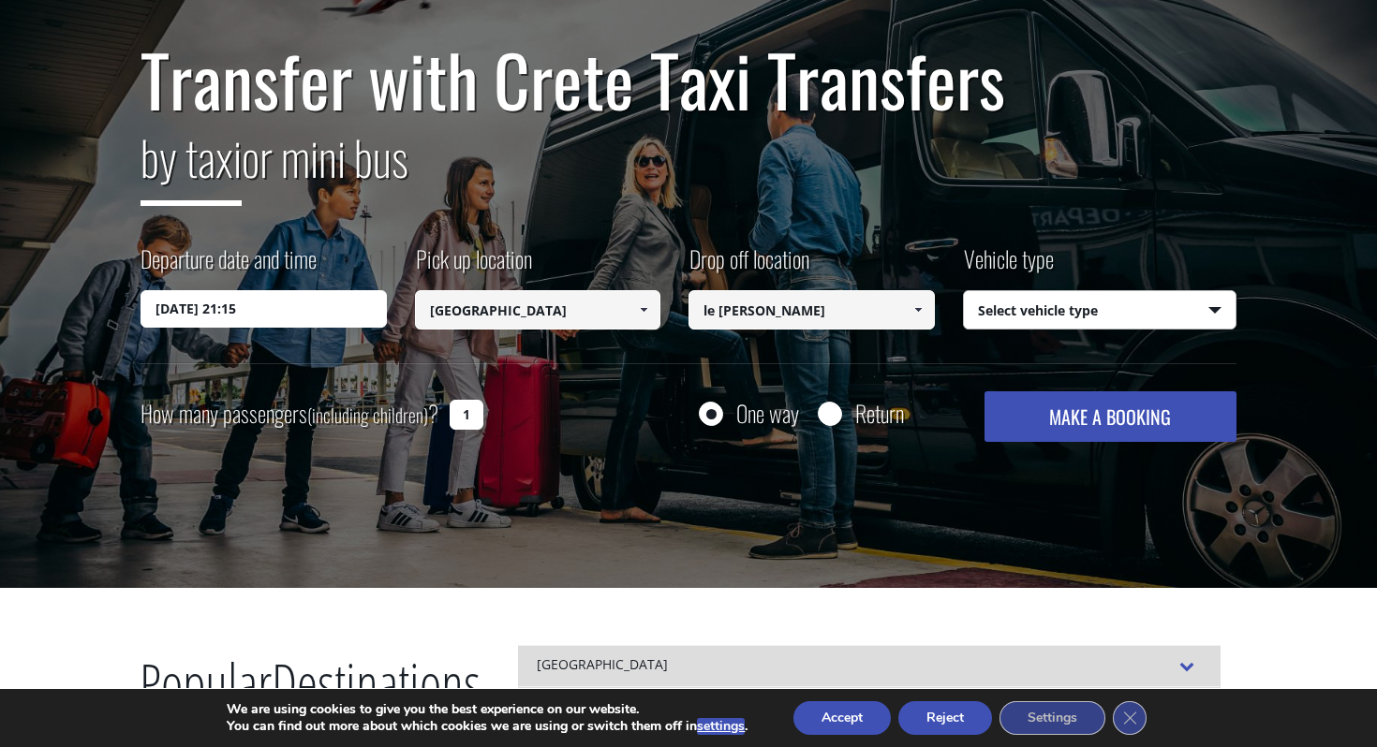
click at [964, 291] on select "Select vehicle type Taxi (4 passengers) Mercedes E Class Mini Van (7 passengers…" at bounding box center [1100, 310] width 273 height 39
click at [1036, 312] on select "Select vehicle type Taxi (4 passengers) Mercedes E Class Mini Van (7 passengers…" at bounding box center [1100, 310] width 273 height 39
click at [833, 412] on input "Return" at bounding box center [829, 415] width 23 height 23
radio input "true"
type input "le [PERSON_NAME]"
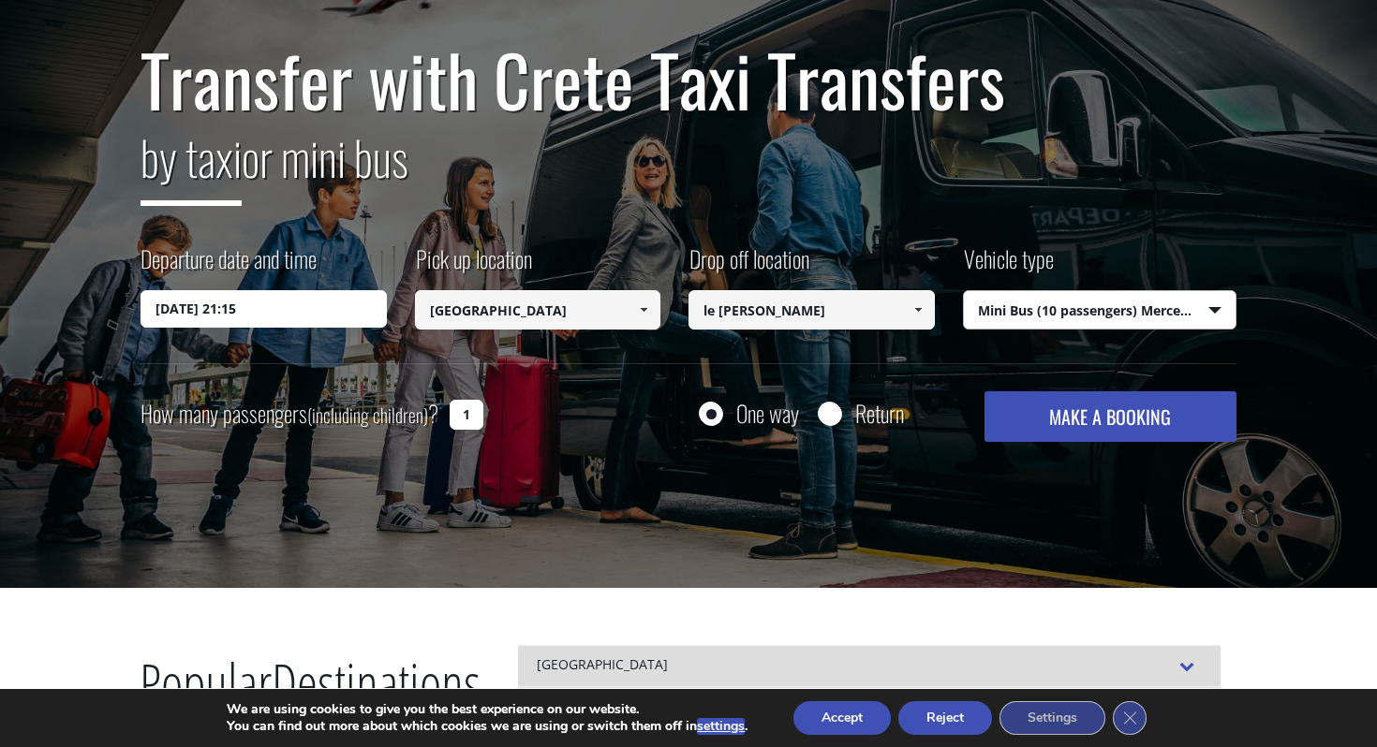
type input "[GEOGRAPHIC_DATA]"
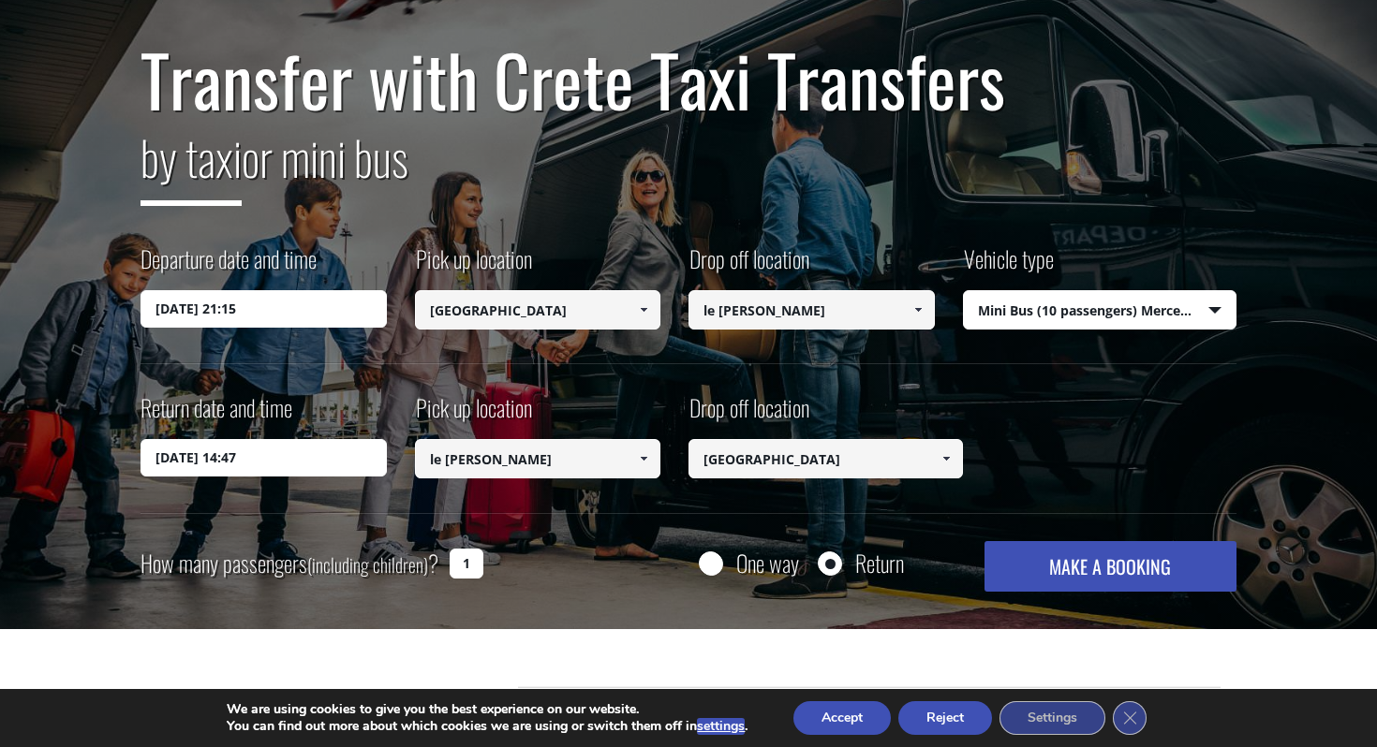
click at [207, 461] on input "[DATE] 14:47" at bounding box center [263, 457] width 246 height 37
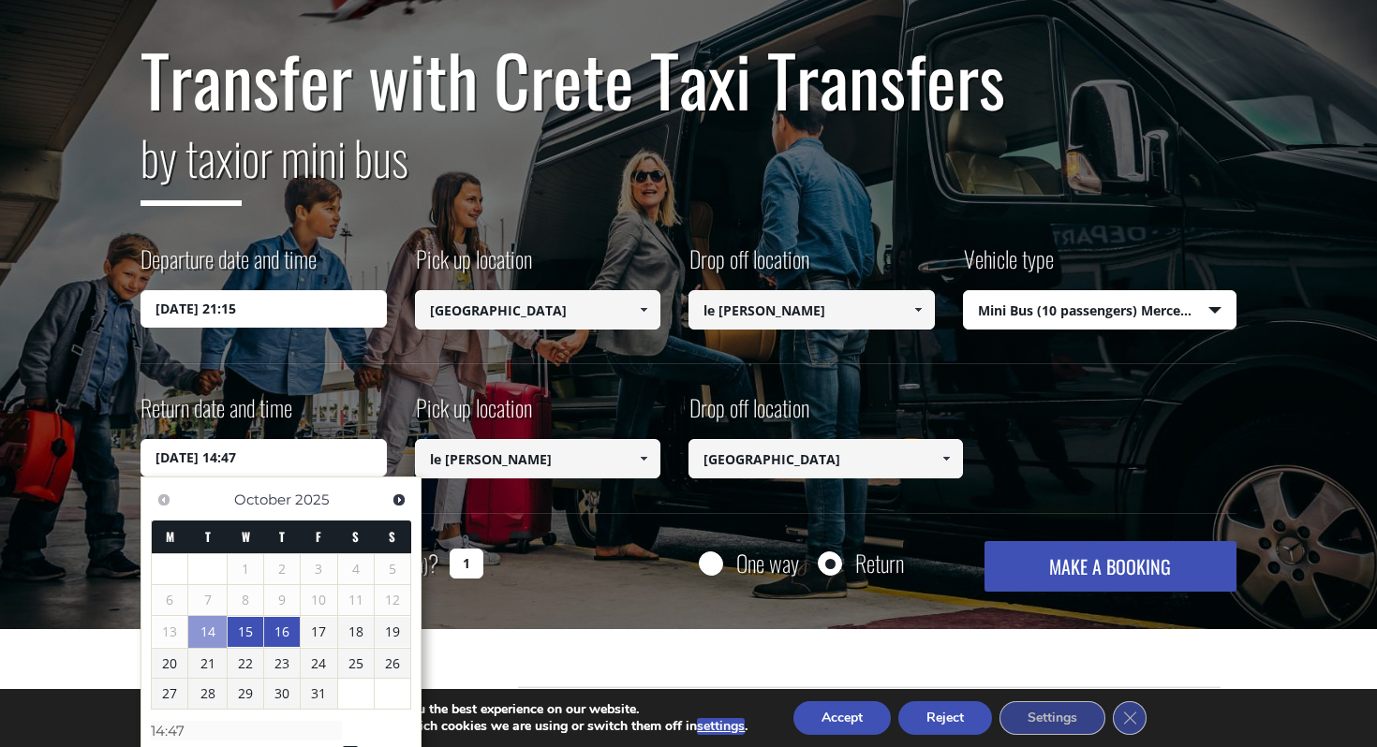
click at [282, 635] on link "16" at bounding box center [282, 632] width 36 height 30
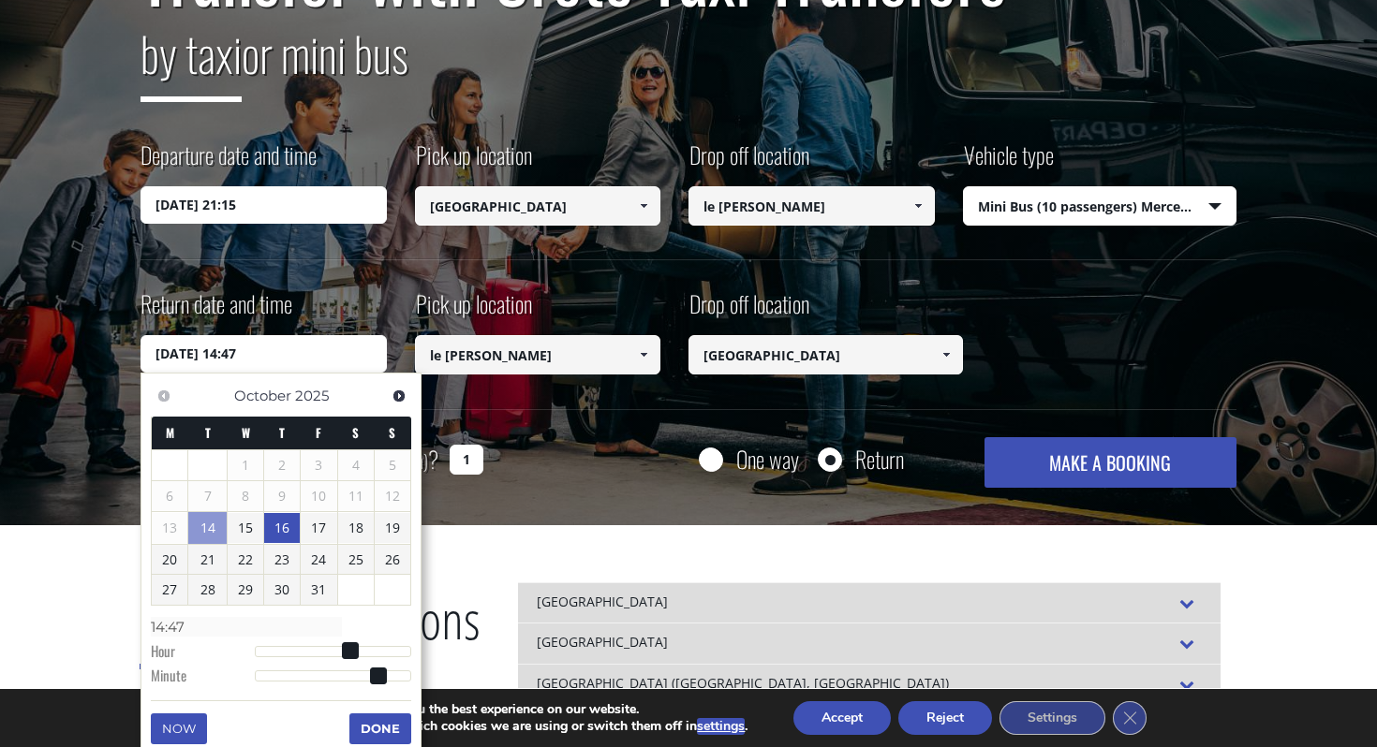
scroll to position [275, 0]
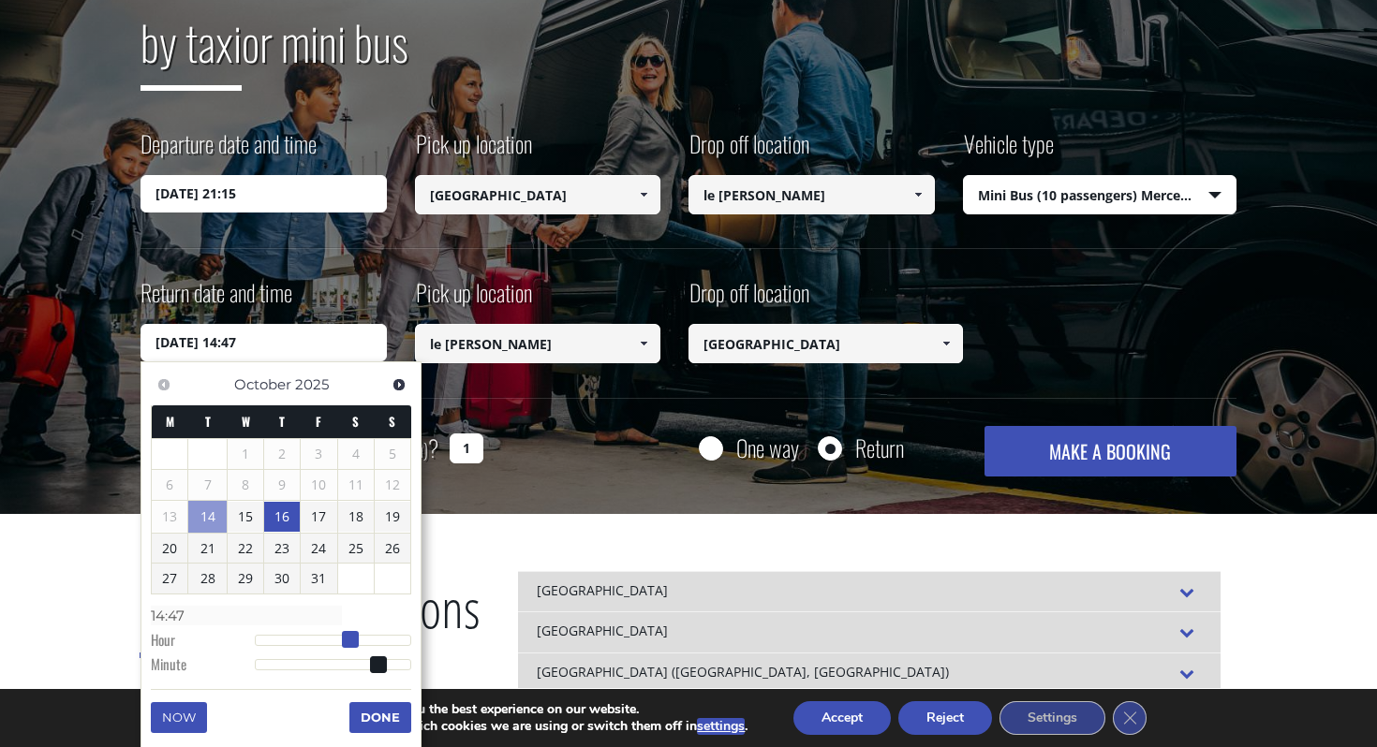
type input "[DATE] 12:47"
type input "12:47"
type input "[DATE] 11:47"
type input "11:47"
type input "[DATE] 09:47"
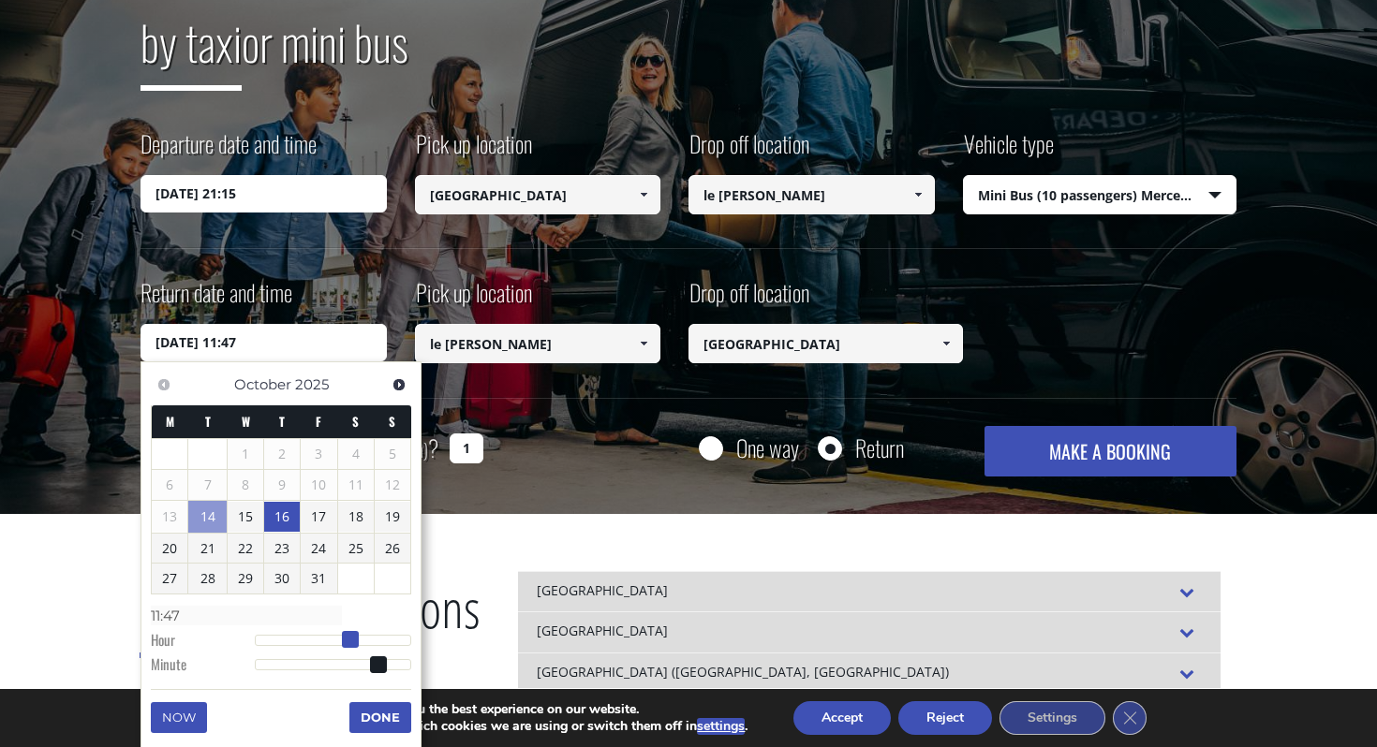
type input "09:47"
type input "[DATE] 08:47"
type input "08:47"
type input "[DATE] 07:47"
type input "07:47"
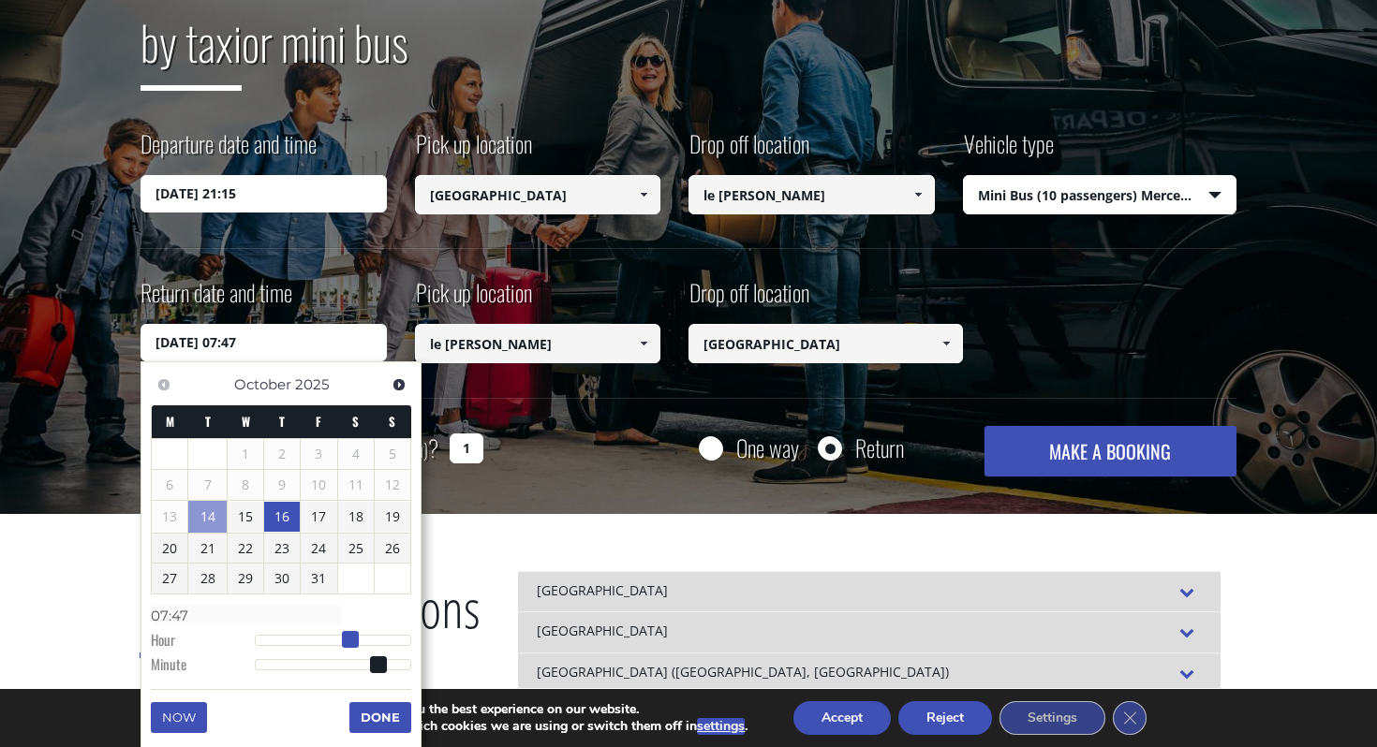
type input "[DATE] 06:47"
type input "06:47"
type input "[DATE] 05:47"
type input "05:47"
type input "[DATE] 04:47"
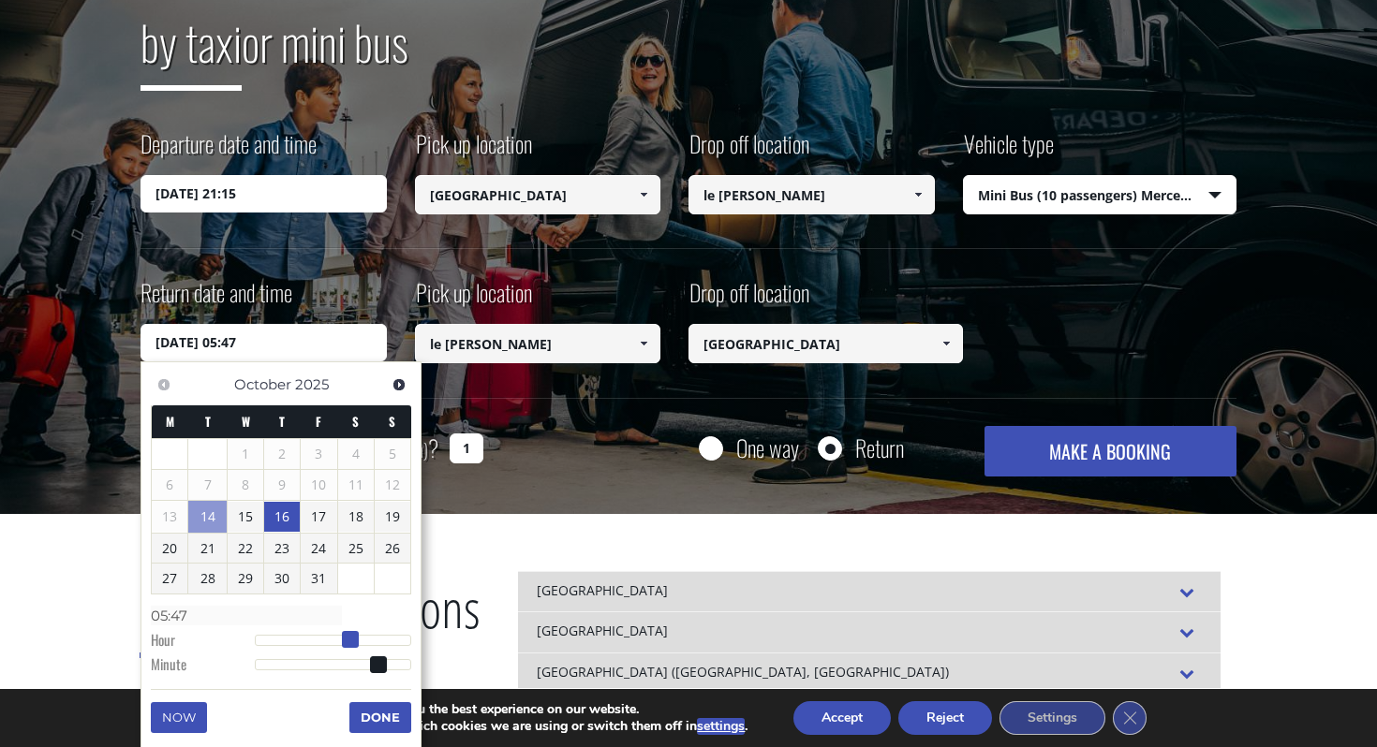
type input "04:47"
type input "[DATE] 03:47"
type input "03:47"
type input "[DATE] 02:47"
type input "02:47"
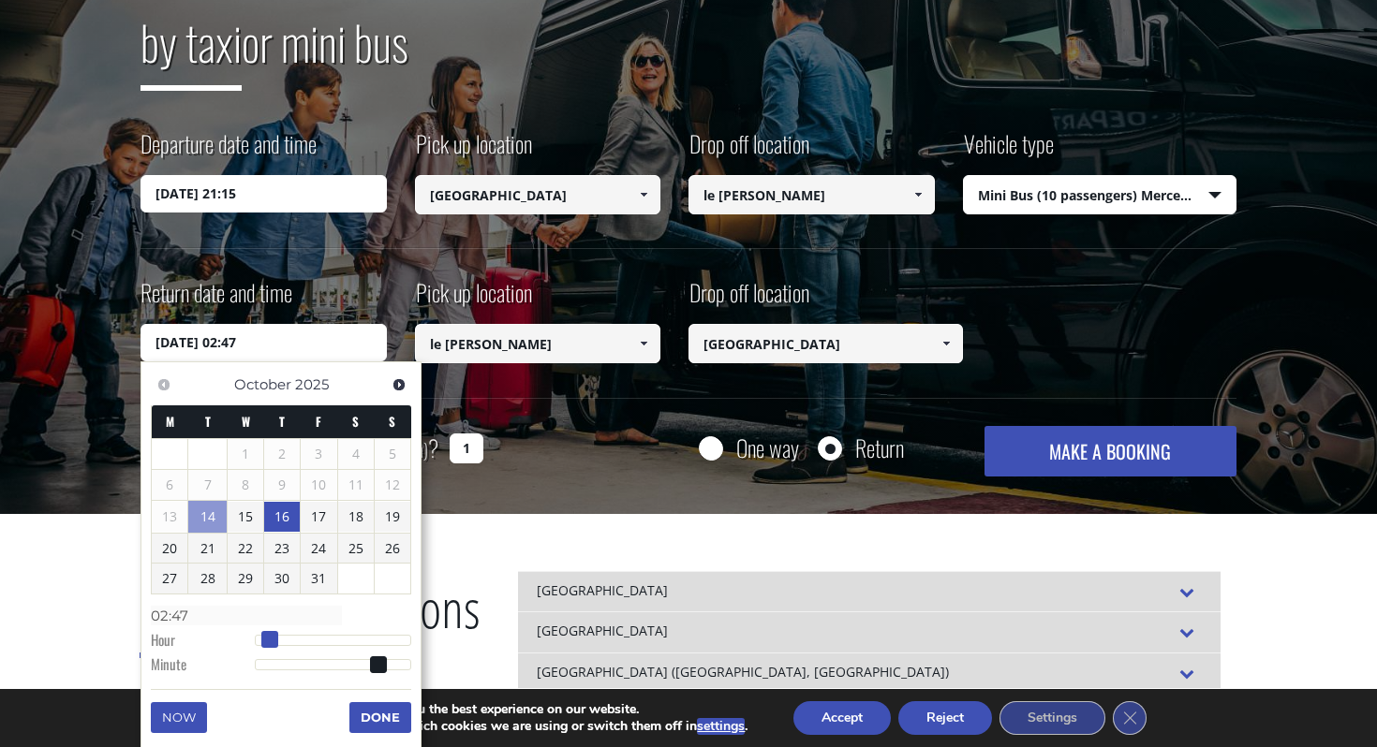
type input "[DATE] 01:47"
type input "01:47"
type input "[DATE] 02:47"
type input "02:47"
type input "[DATE] 03:47"
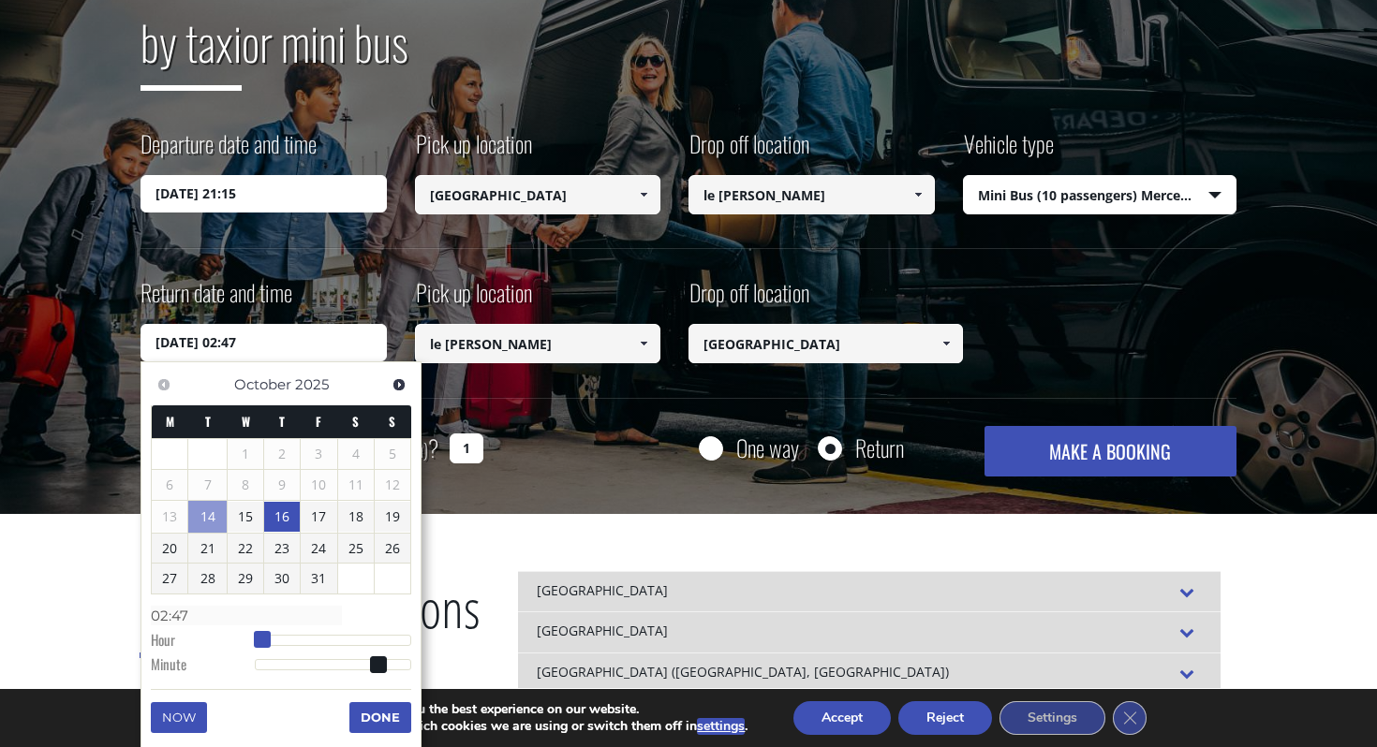
type input "03:47"
type input "[DATE] 04:47"
type input "04:47"
type input "[DATE] 05:47"
type input "05:47"
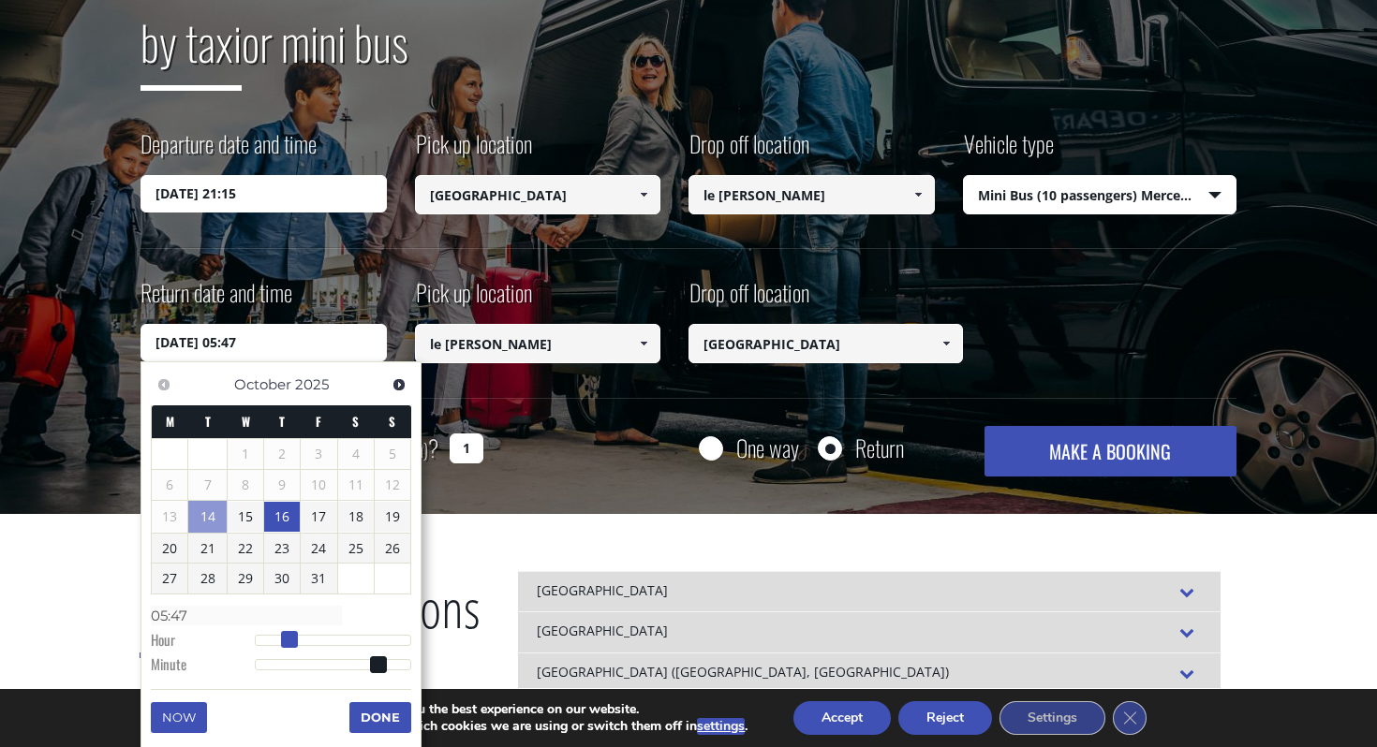
type input "[DATE] 06:47"
type input "06:47"
type input "[DATE] 05:47"
type input "05:47"
drag, startPoint x: 350, startPoint y: 639, endPoint x: 290, endPoint y: 641, distance: 60.0
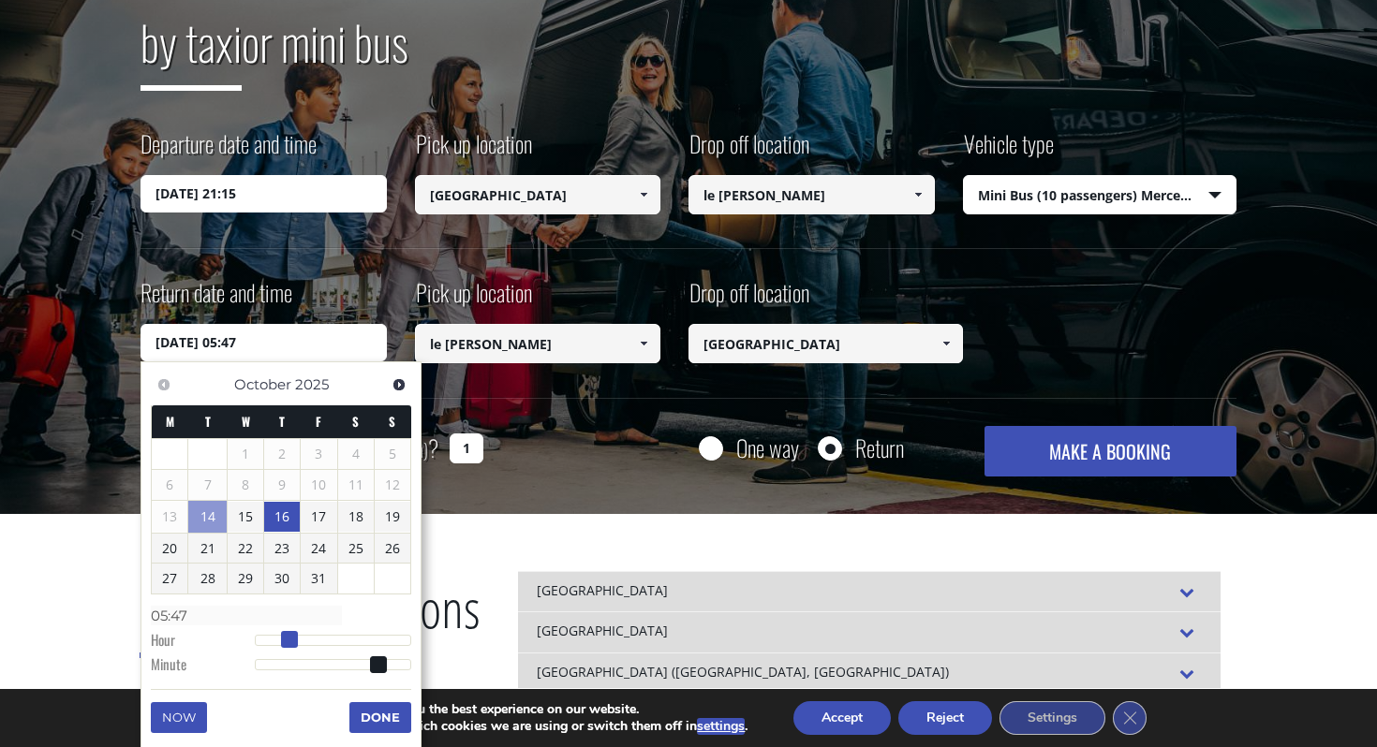
click at [290, 641] on span at bounding box center [289, 639] width 17 height 17
type input "[DATE] 05:46"
type input "05:46"
type input "[DATE] 05:45"
type input "05:45"
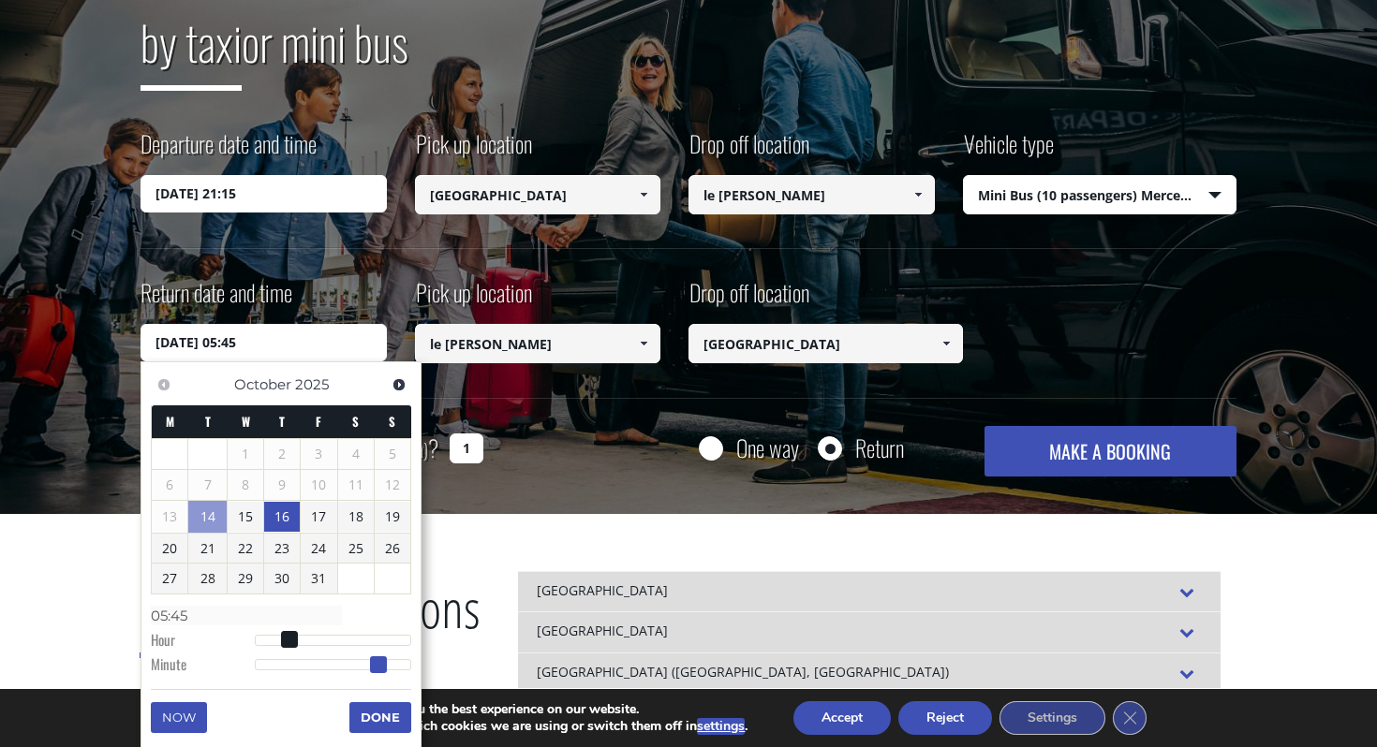
type input "[DATE] 05:44"
type input "05:44"
type input "[DATE] 05:43"
type input "05:43"
type input "[DATE] 05:41"
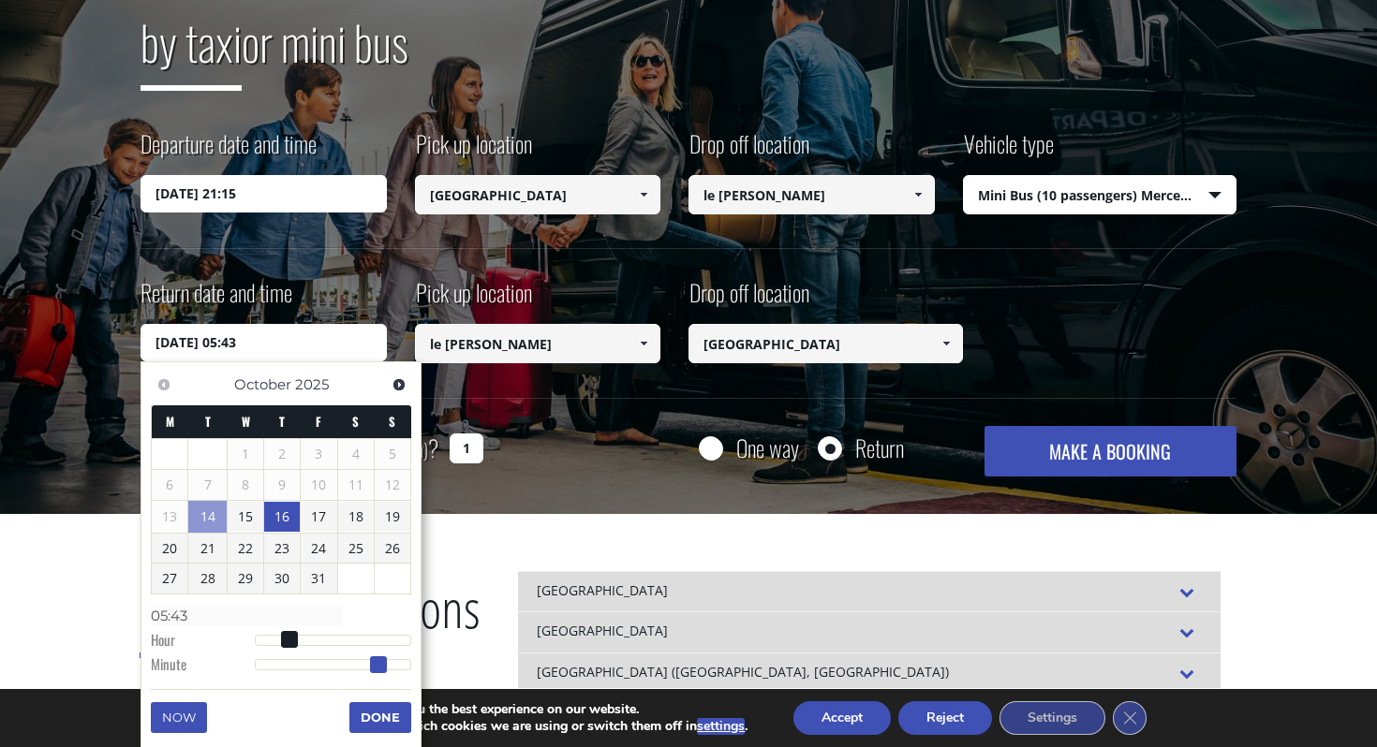
type input "05:41"
type input "[DATE] 05:40"
type input "05:40"
type input "[DATE] 05:39"
type input "05:39"
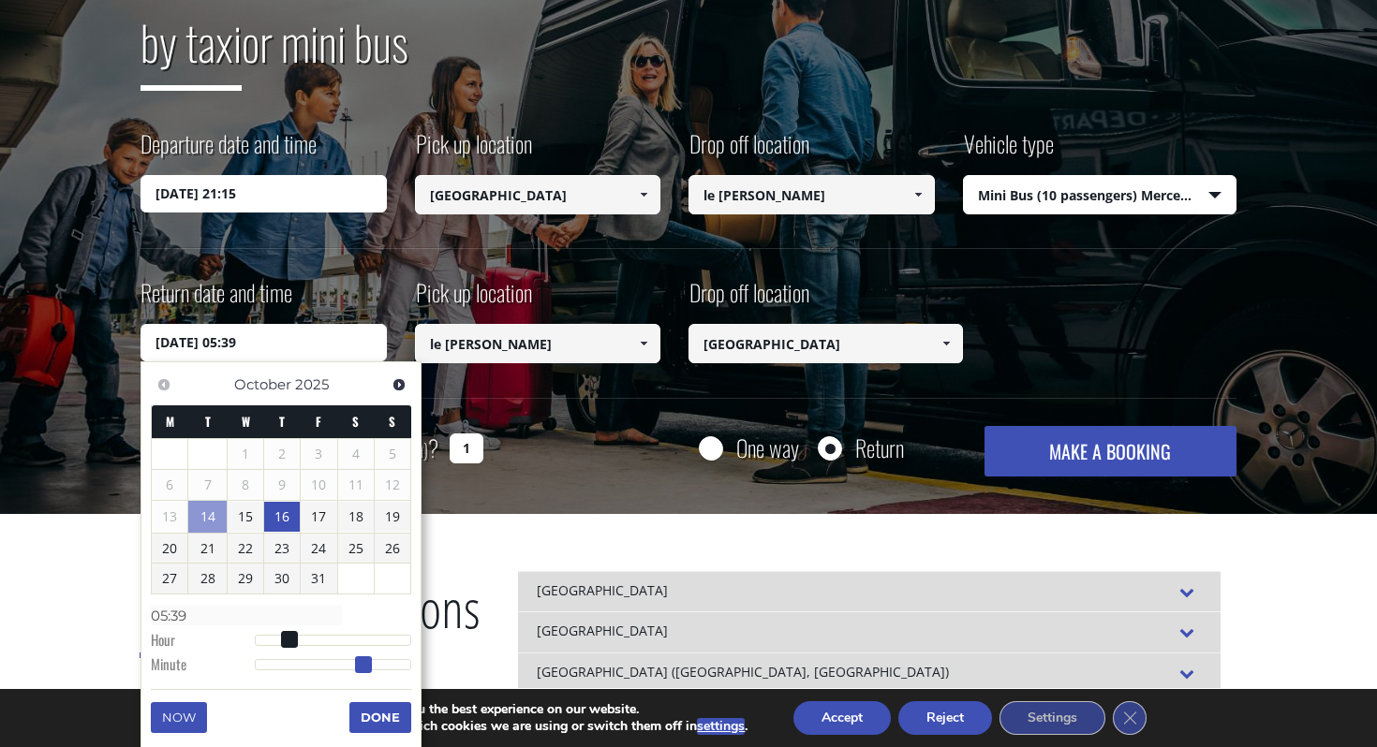
type input "[DATE] 05:38"
type input "05:38"
type input "[DATE] 05:37"
type input "05:37"
type input "[DATE] 05:36"
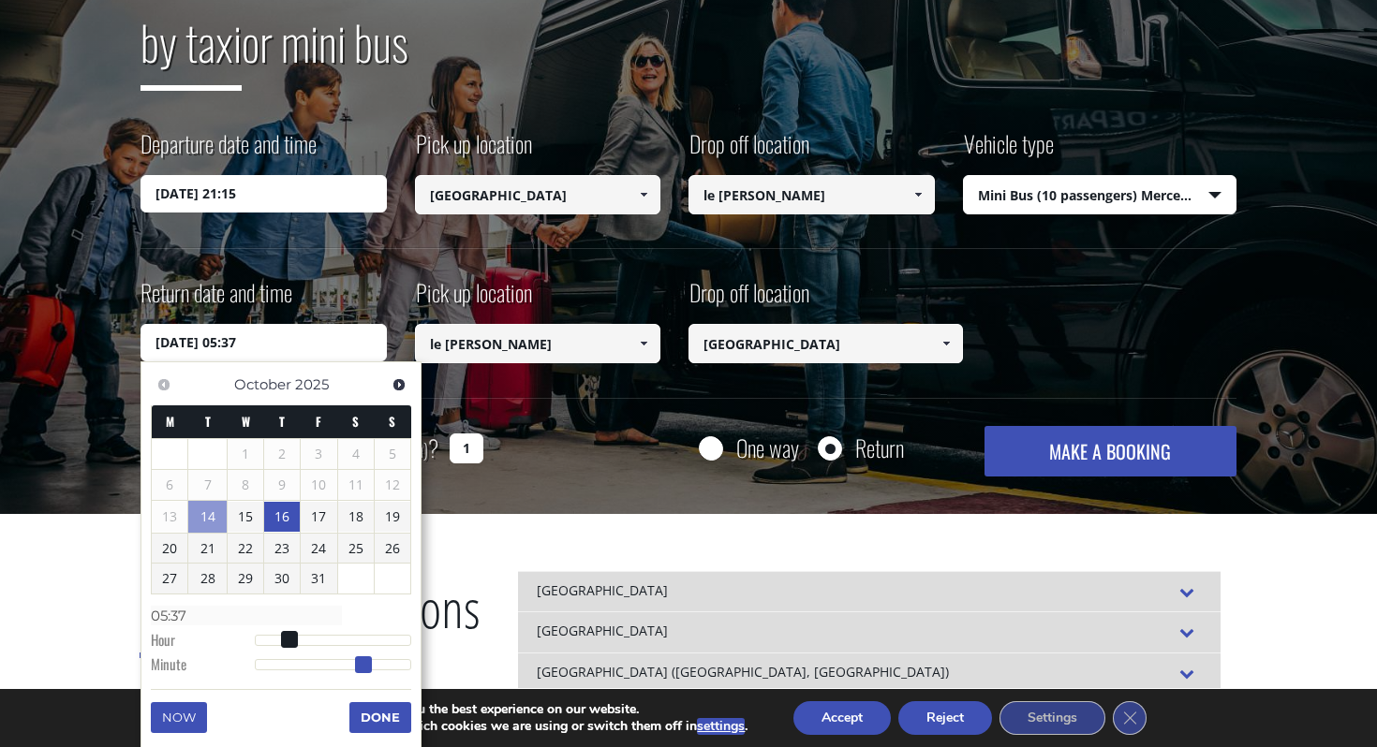
type input "05:36"
type input "[DATE] 05:35"
type input "05:35"
type input "[DATE] 05:34"
type input "05:34"
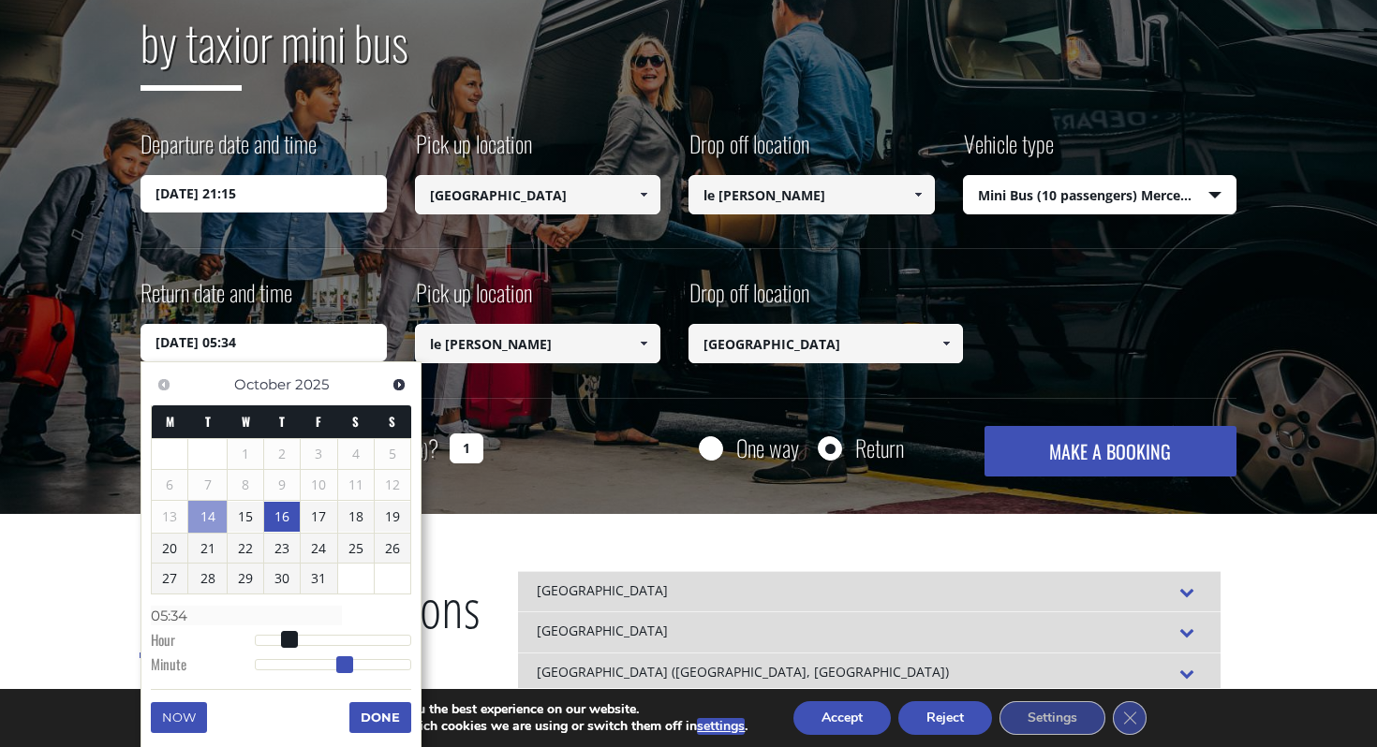
type input "[DATE] 05:33"
type input "05:33"
type input "[DATE] 05:32"
type input "05:32"
type input "[DATE] 05:31"
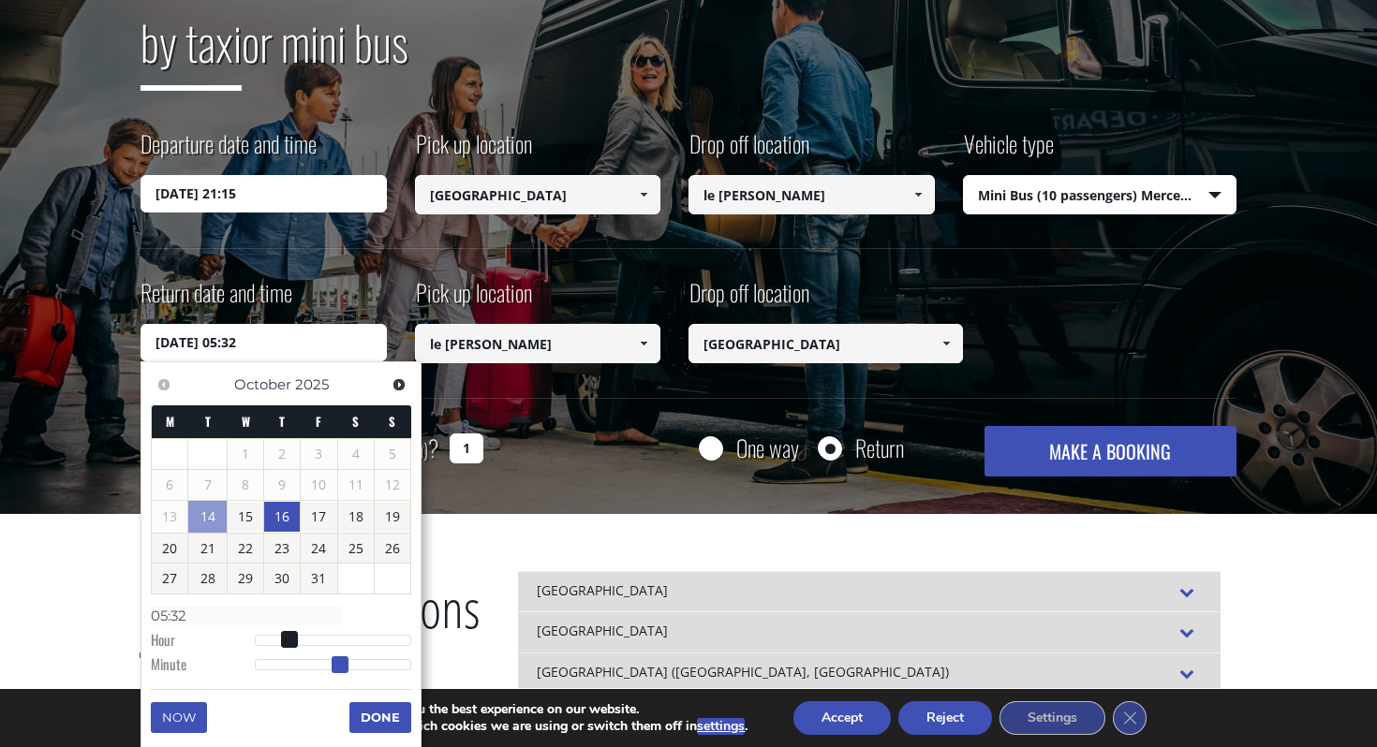
type input "05:31"
type input "[DATE] 05:30"
type input "05:30"
type input "[DATE] 05:29"
type input "05:29"
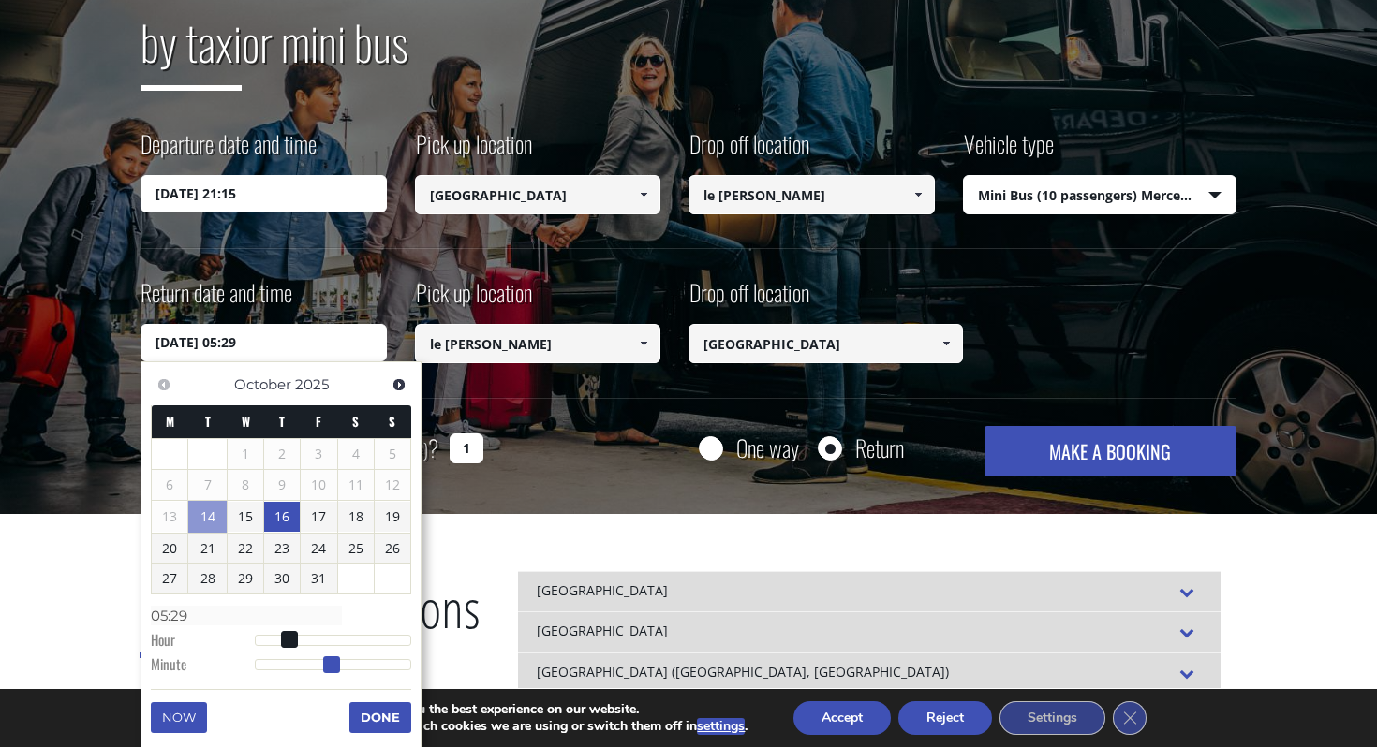
type input "[DATE] 05:30"
type input "05:30"
type input "[DATE] 05:31"
type input "05:31"
type input "[DATE] 05:30"
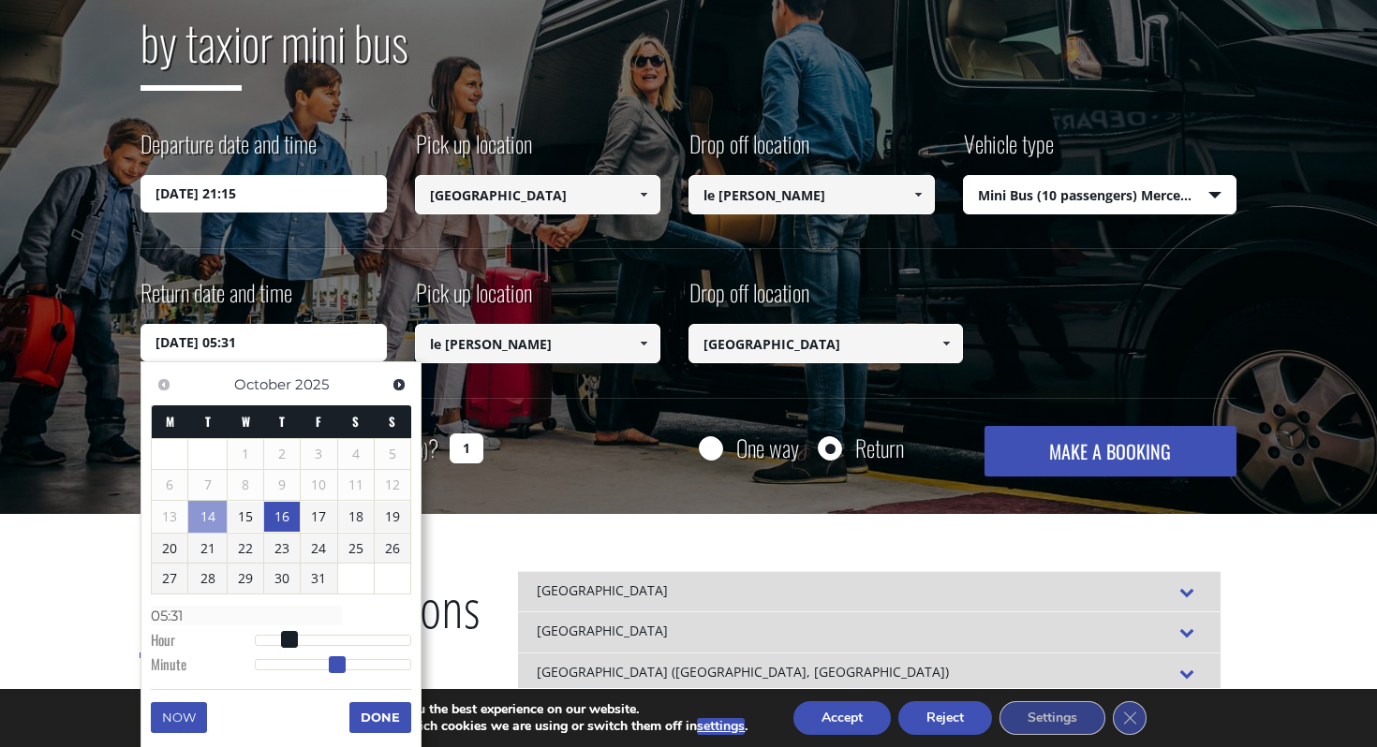
type input "05:30"
drag, startPoint x: 377, startPoint y: 662, endPoint x: 335, endPoint y: 660, distance: 42.2
click at [335, 660] on span at bounding box center [334, 665] width 17 height 17
type input "[DATE] 05:31"
type input "05:31"
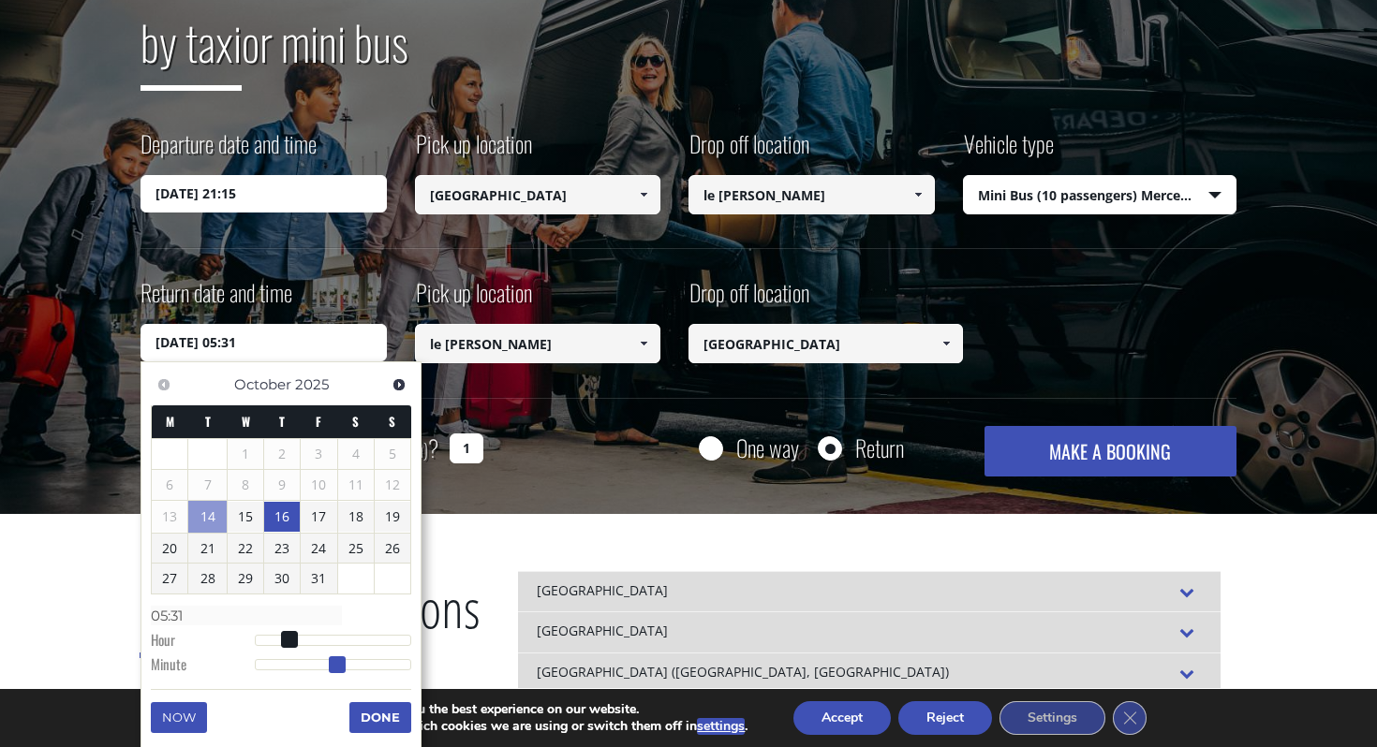
type input "[DATE] 05:30"
type input "05:30"
click at [332, 658] on span at bounding box center [334, 665] width 17 height 17
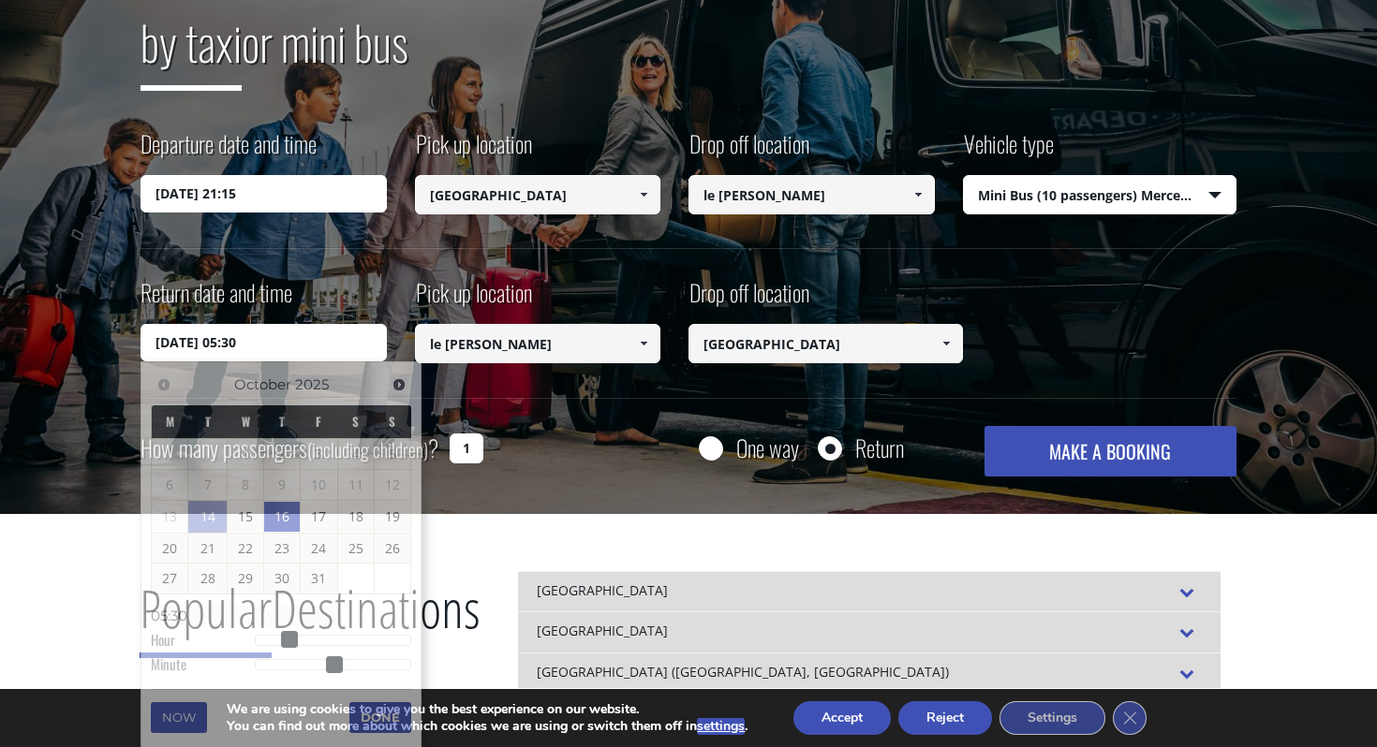
click at [1065, 440] on button "MAKE A BOOKING" at bounding box center [1110, 451] width 252 height 51
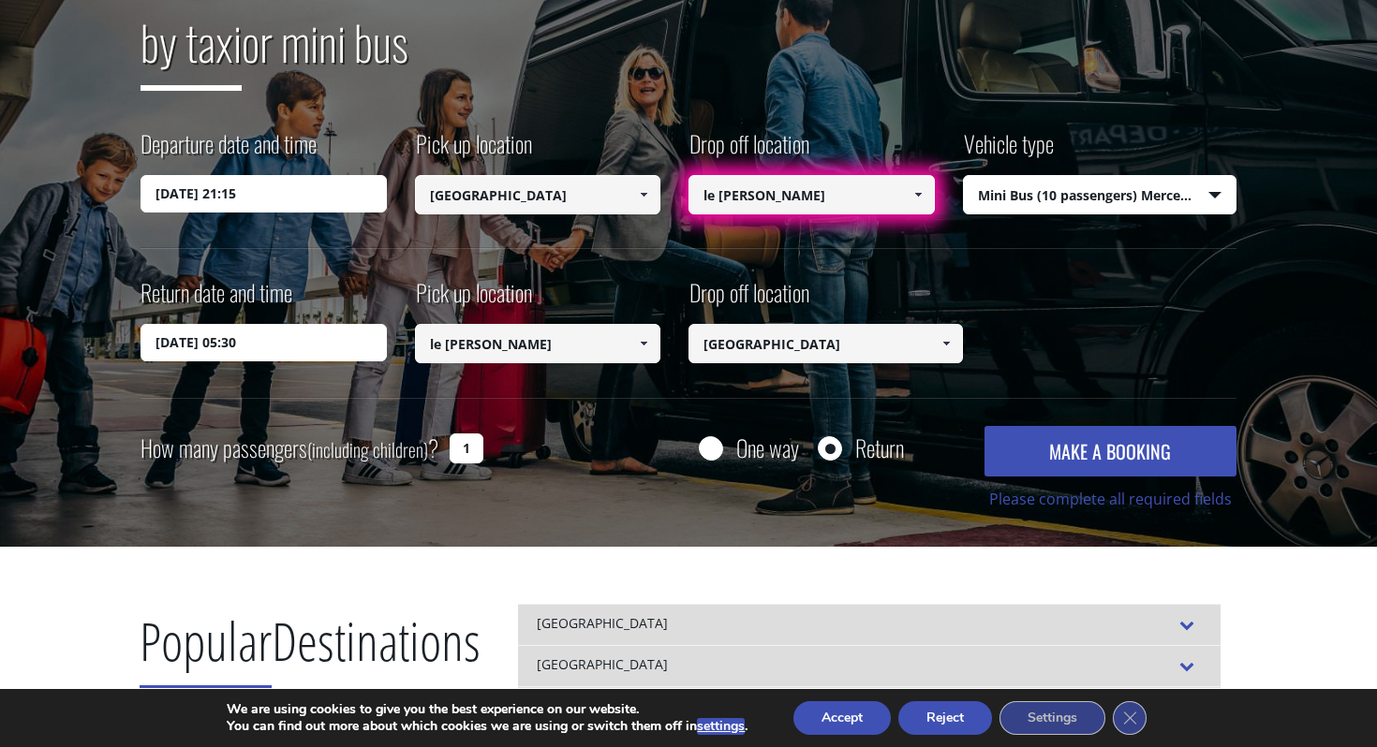
click at [842, 179] on input "le [PERSON_NAME]" at bounding box center [811, 194] width 246 height 39
click at [916, 188] on span at bounding box center [917, 194] width 15 height 15
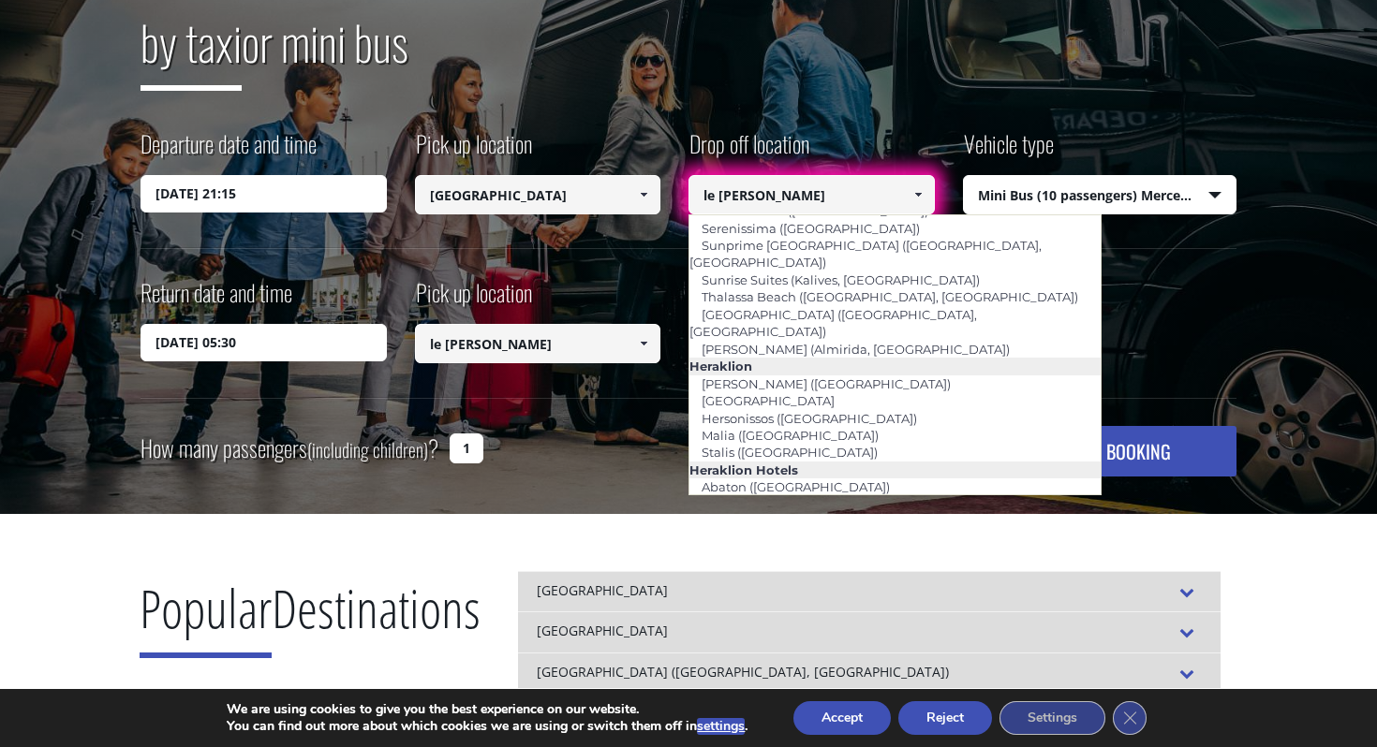
scroll to position [1439, 0]
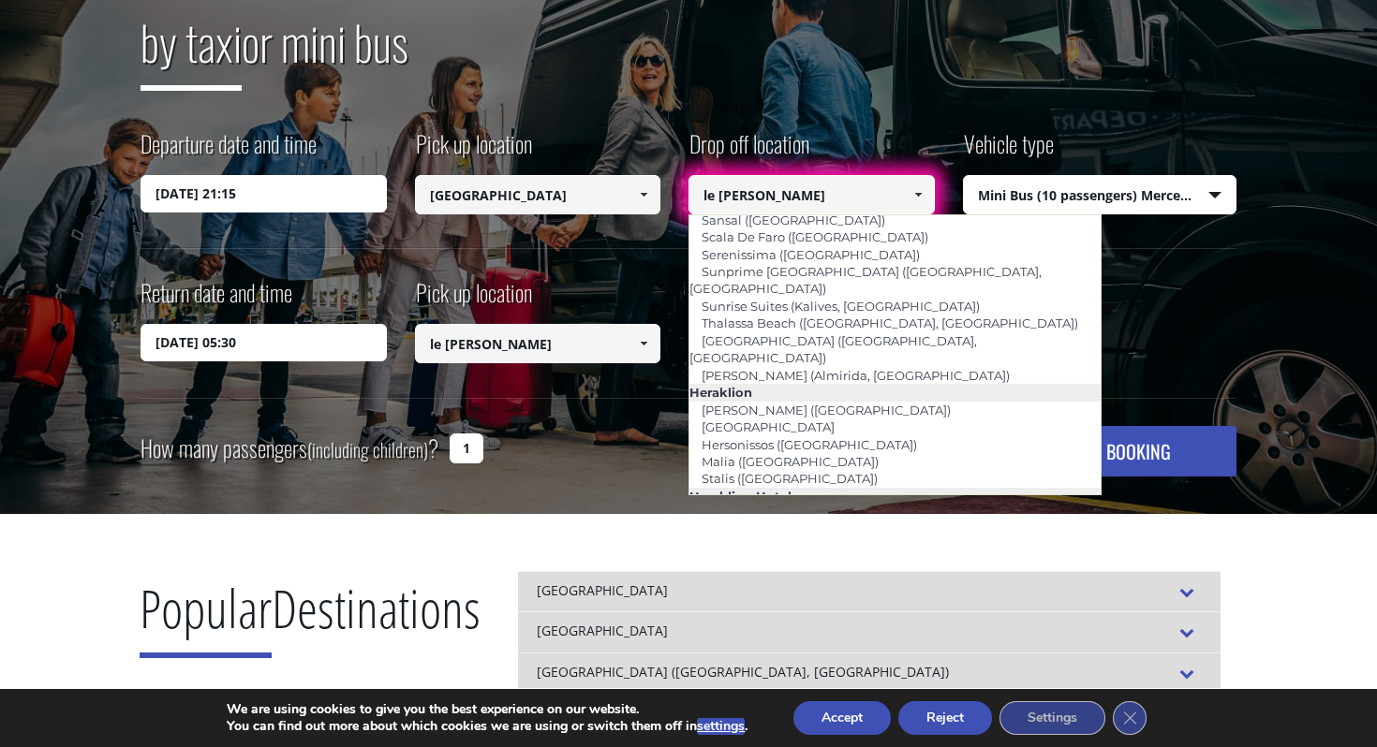
click at [1138, 386] on div "Return date and time [DATE] 05:30 Pick up location Select pickup location Selec…" at bounding box center [688, 336] width 1096 height 121
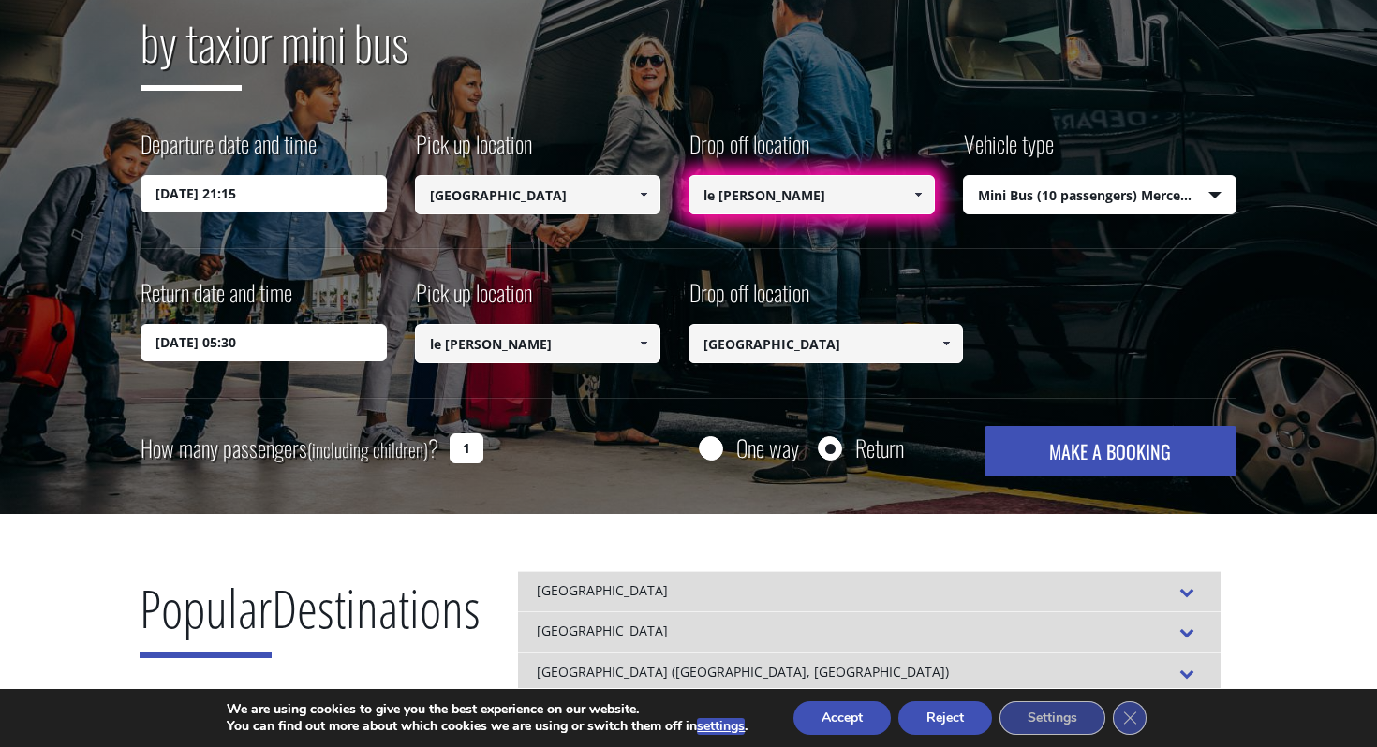
click at [1104, 463] on button "MAKE A BOOKING" at bounding box center [1110, 451] width 252 height 51
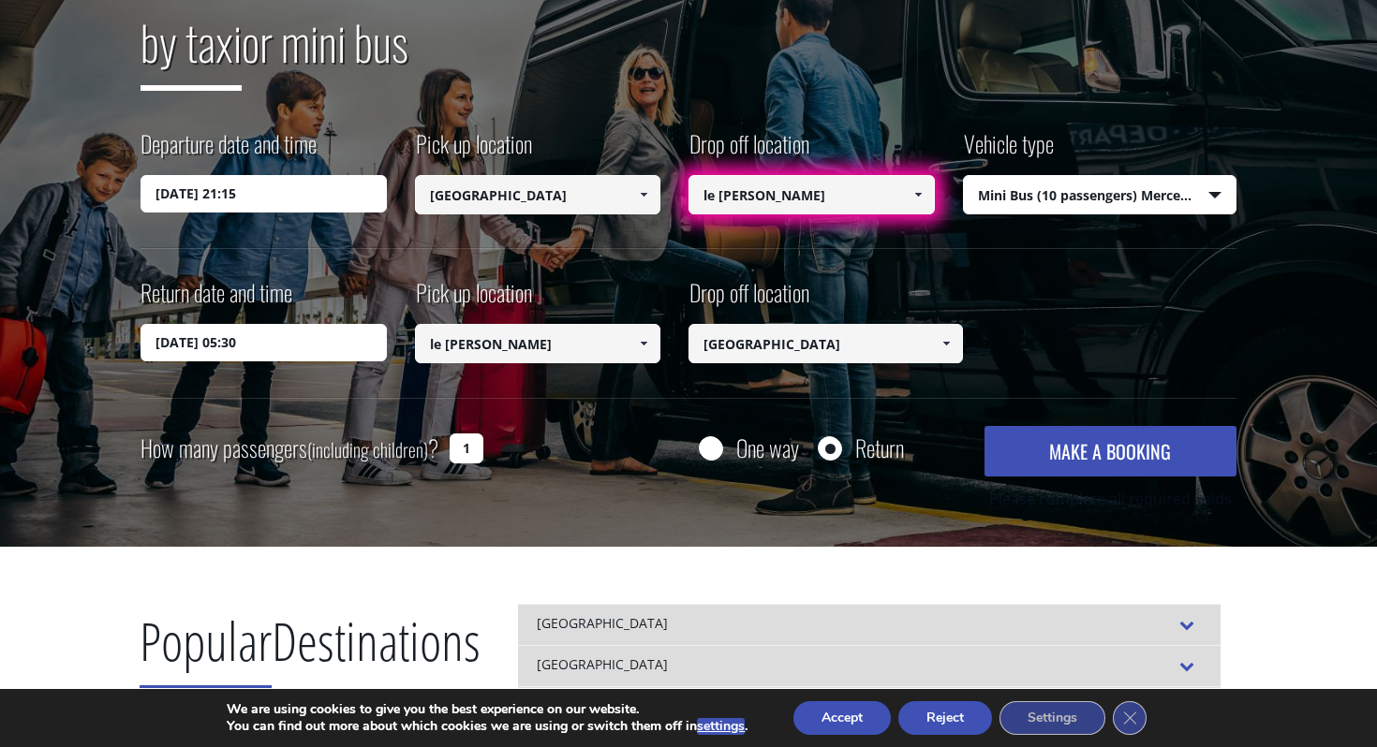
click at [782, 180] on input "le [PERSON_NAME]" at bounding box center [811, 194] width 246 height 39
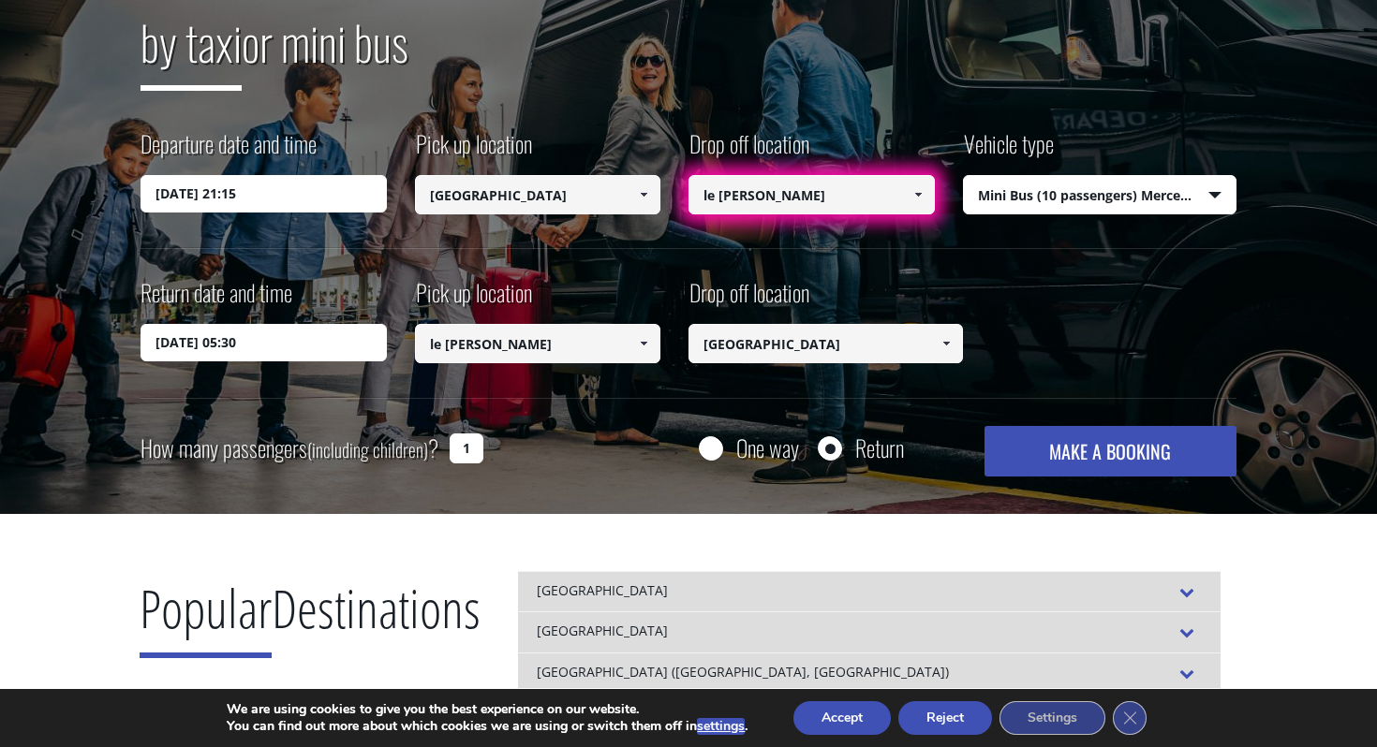
click at [807, 196] on input "le [PERSON_NAME]" at bounding box center [811, 194] width 246 height 39
drag, startPoint x: 807, startPoint y: 196, endPoint x: 682, endPoint y: 196, distance: 125.5
click at [682, 196] on div "Departure date and time [DATE] 21:15 Pick up location Select pickup location Se…" at bounding box center [688, 187] width 1096 height 121
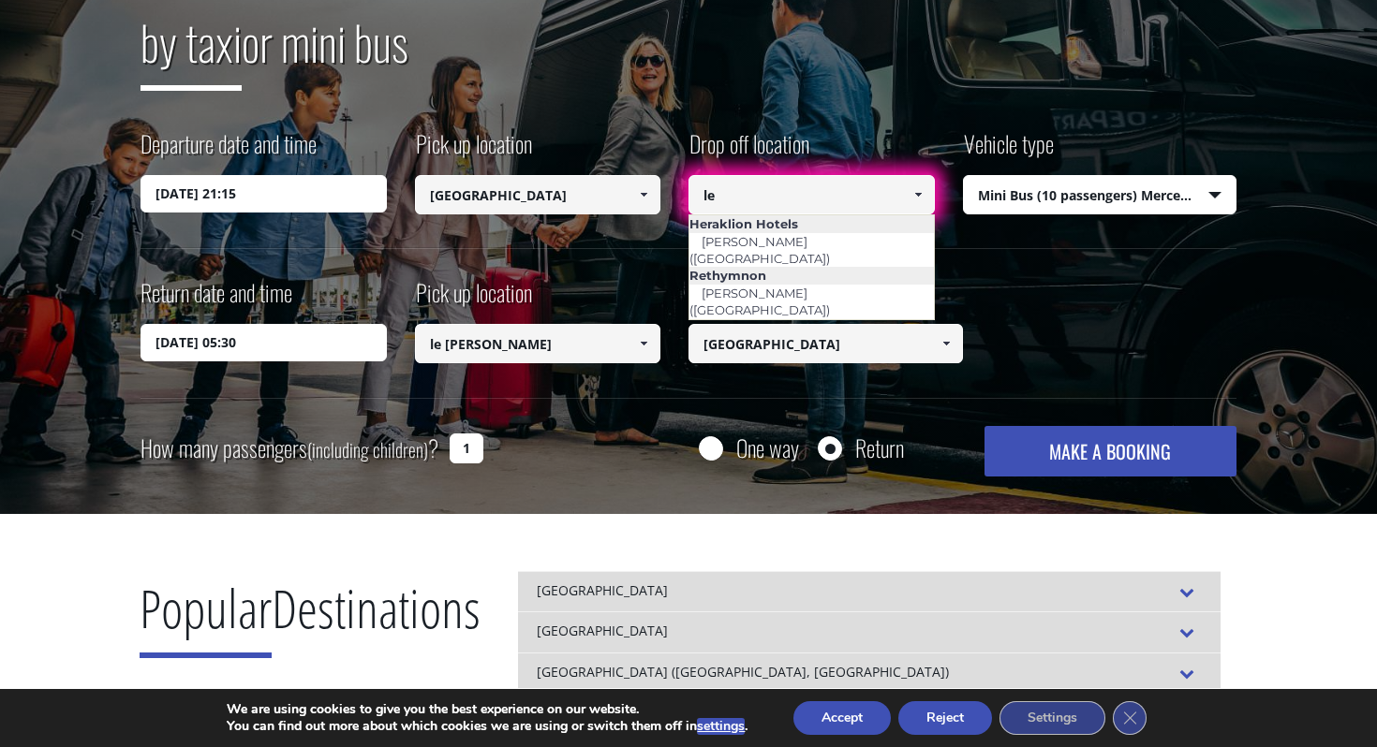
scroll to position [0, 0]
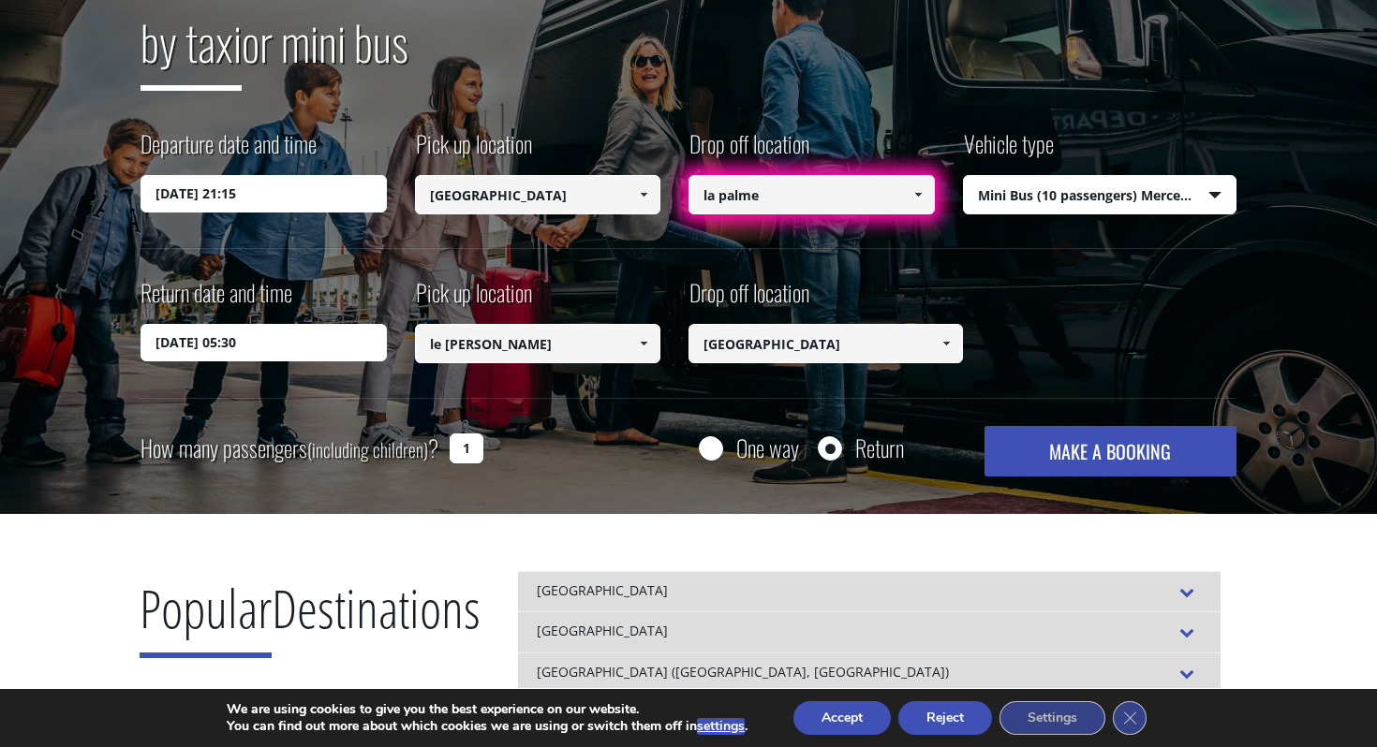
click at [805, 197] on input "la palme" at bounding box center [811, 194] width 246 height 39
type input "la palme"
click at [1110, 451] on button "MAKE A BOOKING" at bounding box center [1110, 451] width 252 height 51
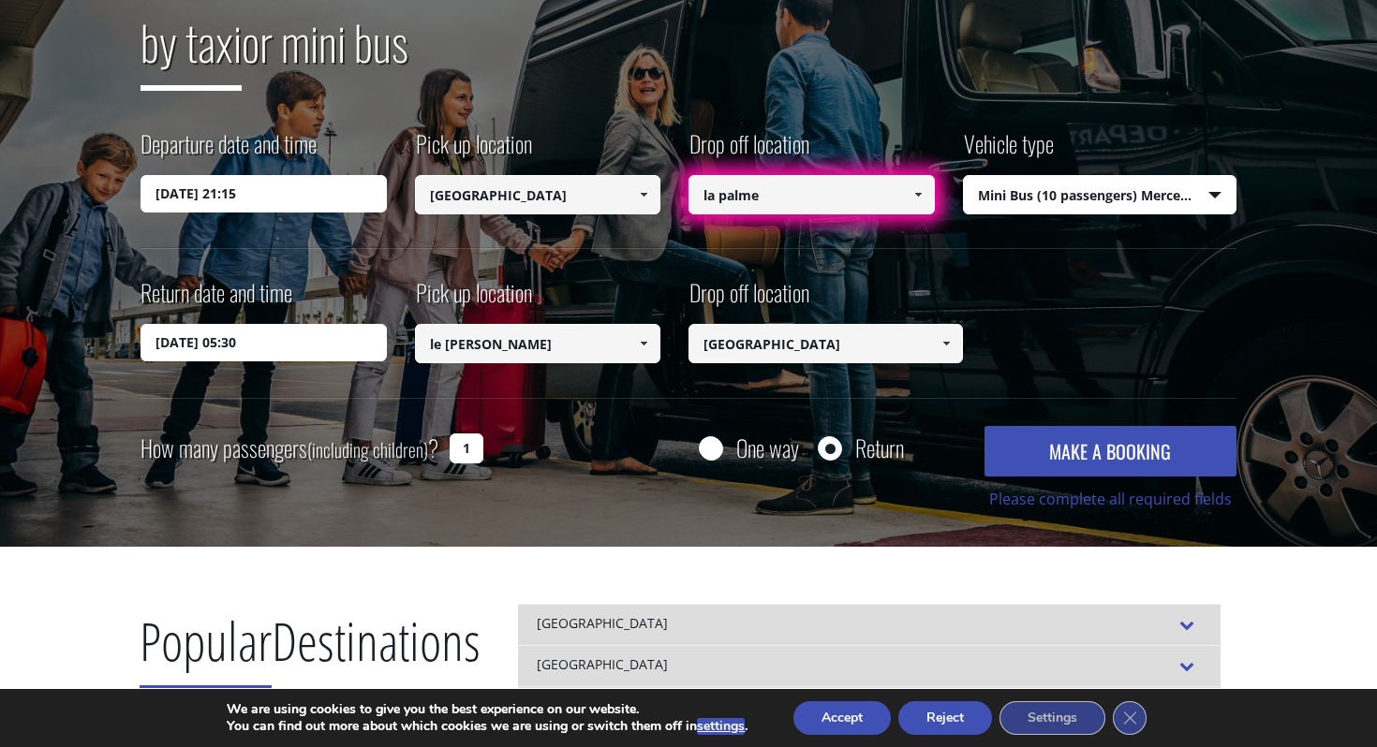
click at [469, 451] on input "1" at bounding box center [467, 449] width 34 height 30
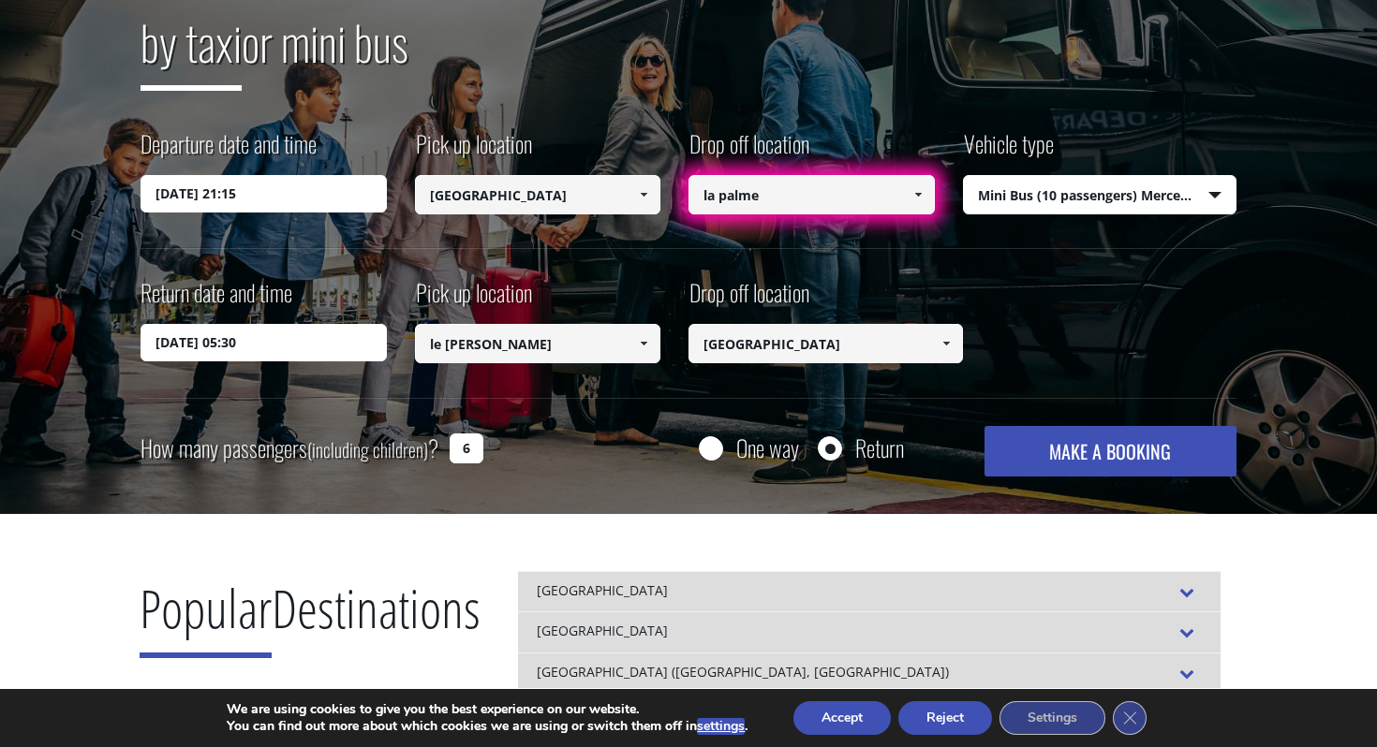
type input "6"
click at [1049, 438] on button "MAKE A BOOKING" at bounding box center [1110, 451] width 252 height 51
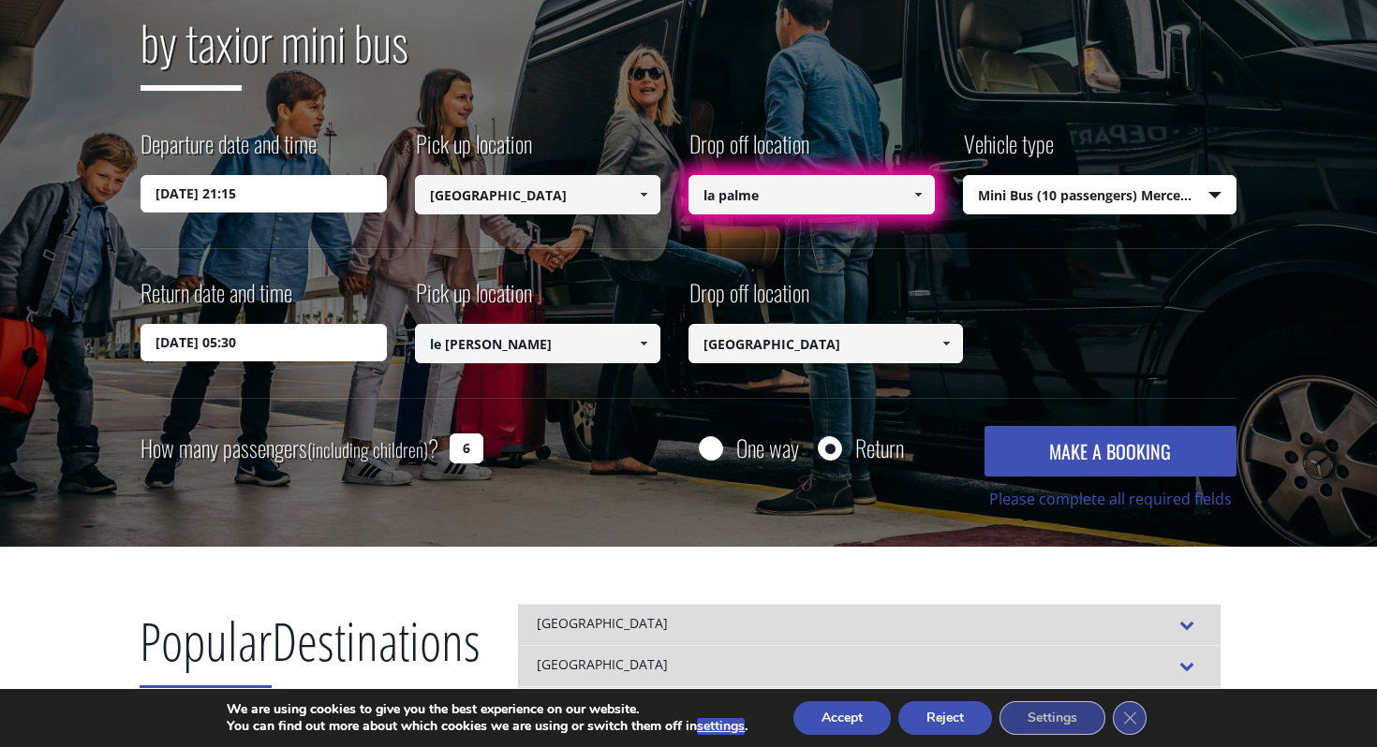
click at [1049, 438] on button "MAKE A BOOKING" at bounding box center [1110, 451] width 252 height 51
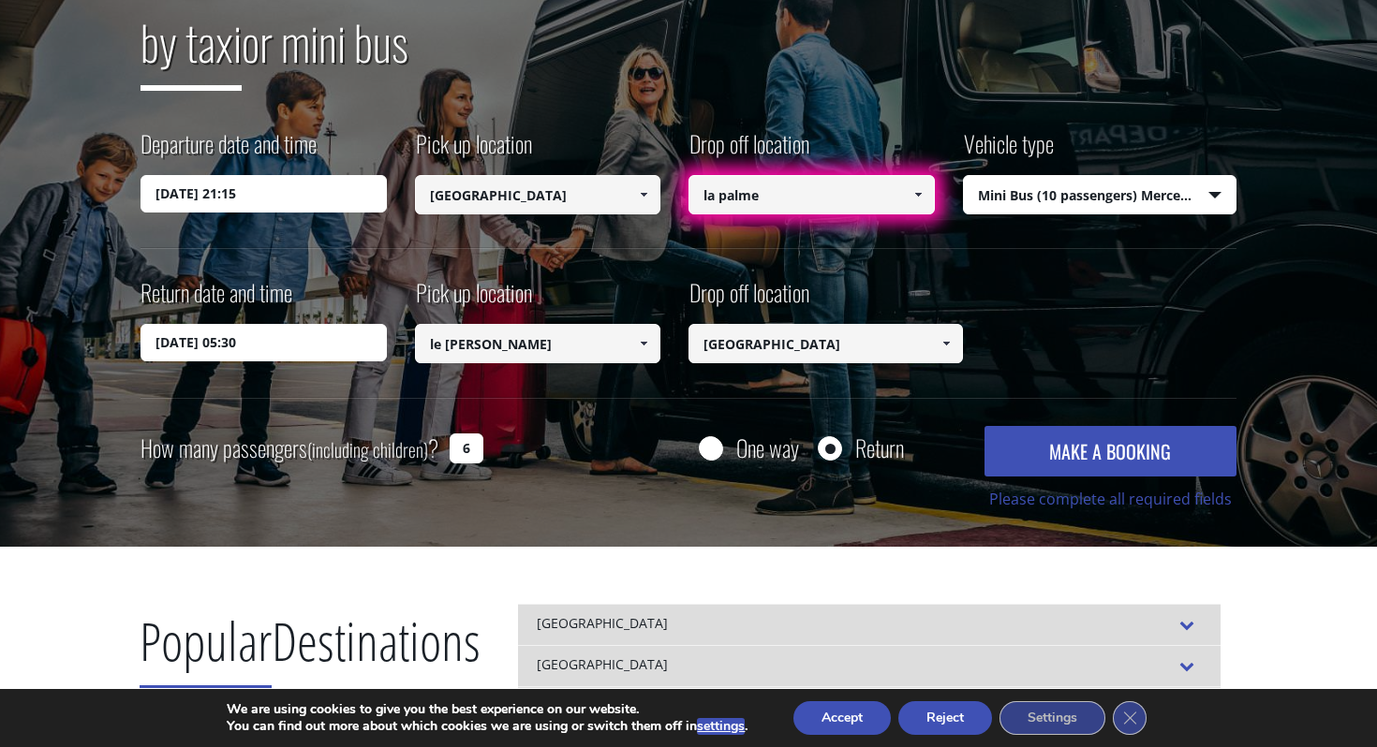
click at [1049, 438] on button "MAKE A BOOKING" at bounding box center [1110, 451] width 252 height 51
